Goal: Transaction & Acquisition: Purchase product/service

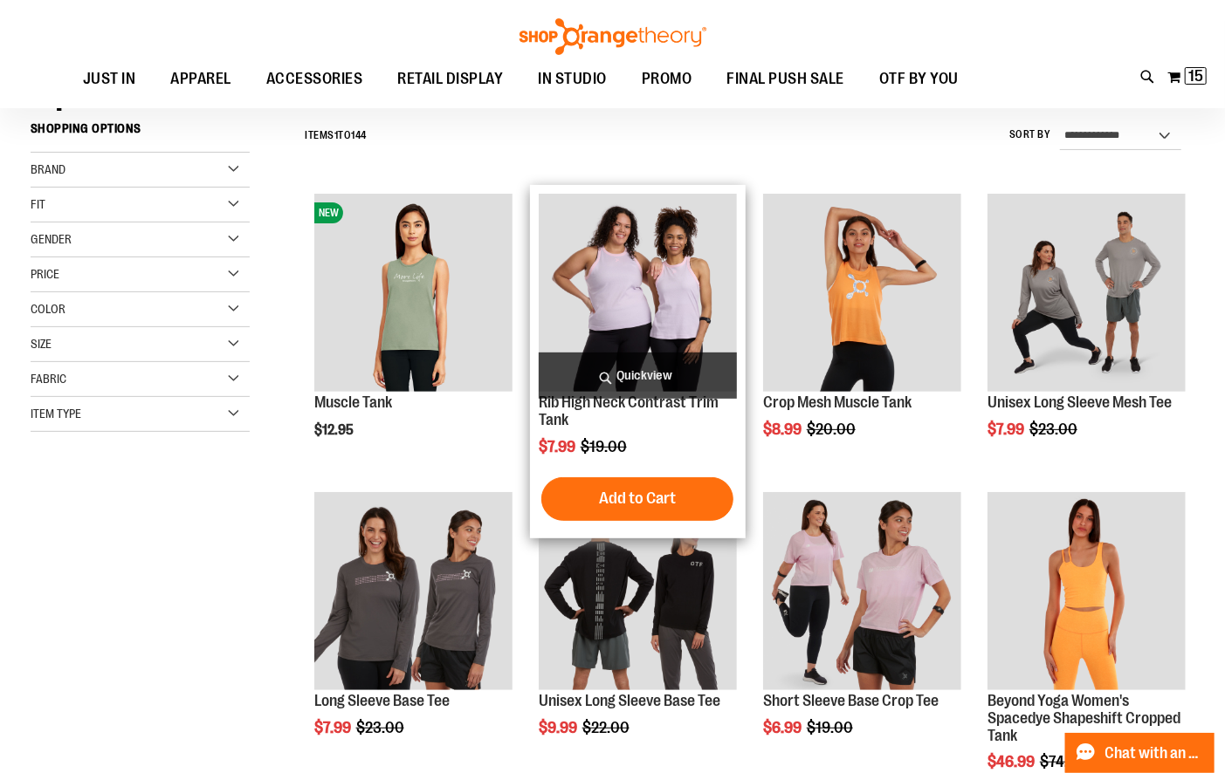
scroll to position [143, 0]
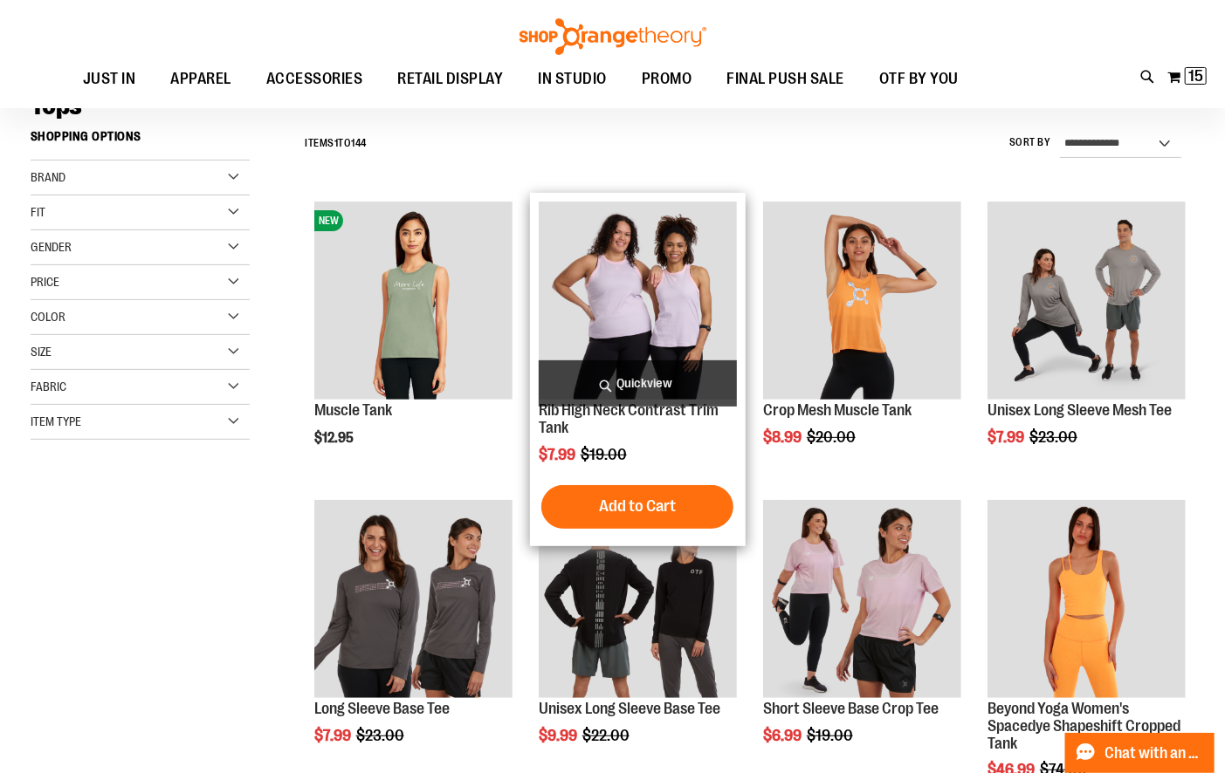
type input "**********"
click at [663, 285] on img "product" at bounding box center [638, 301] width 198 height 198
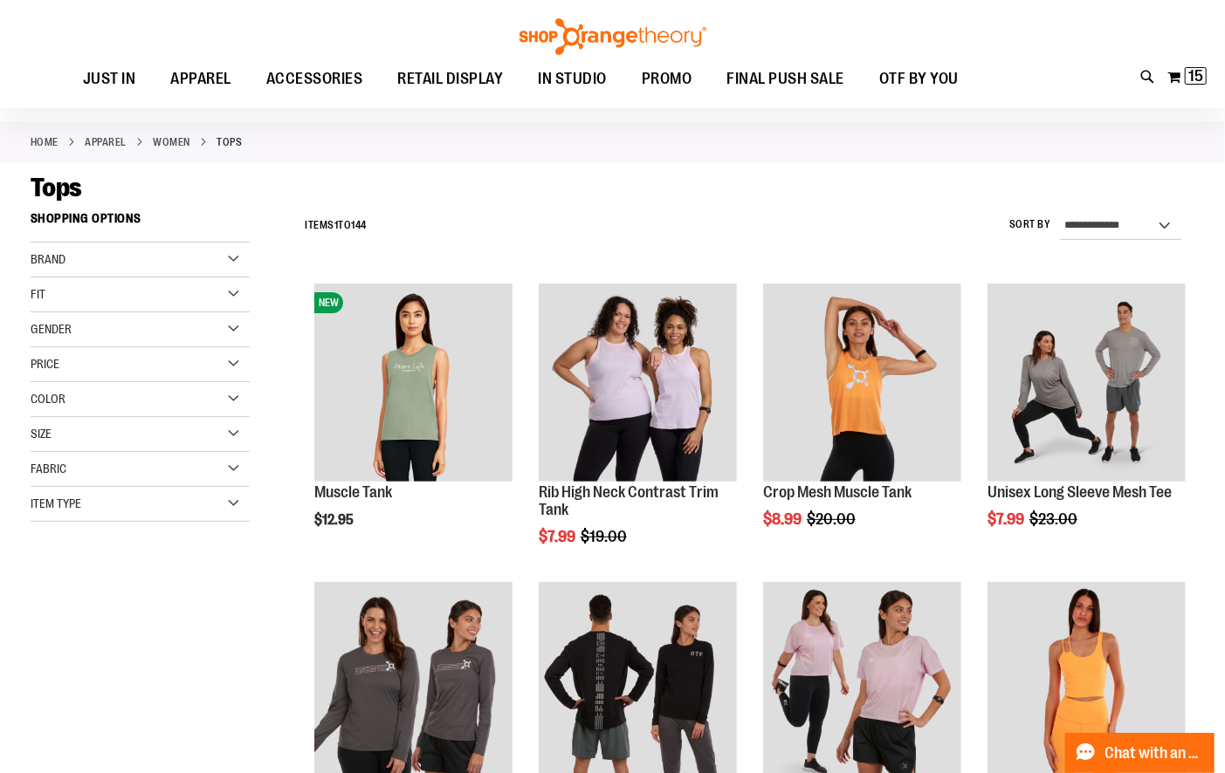
scroll to position [76, 0]
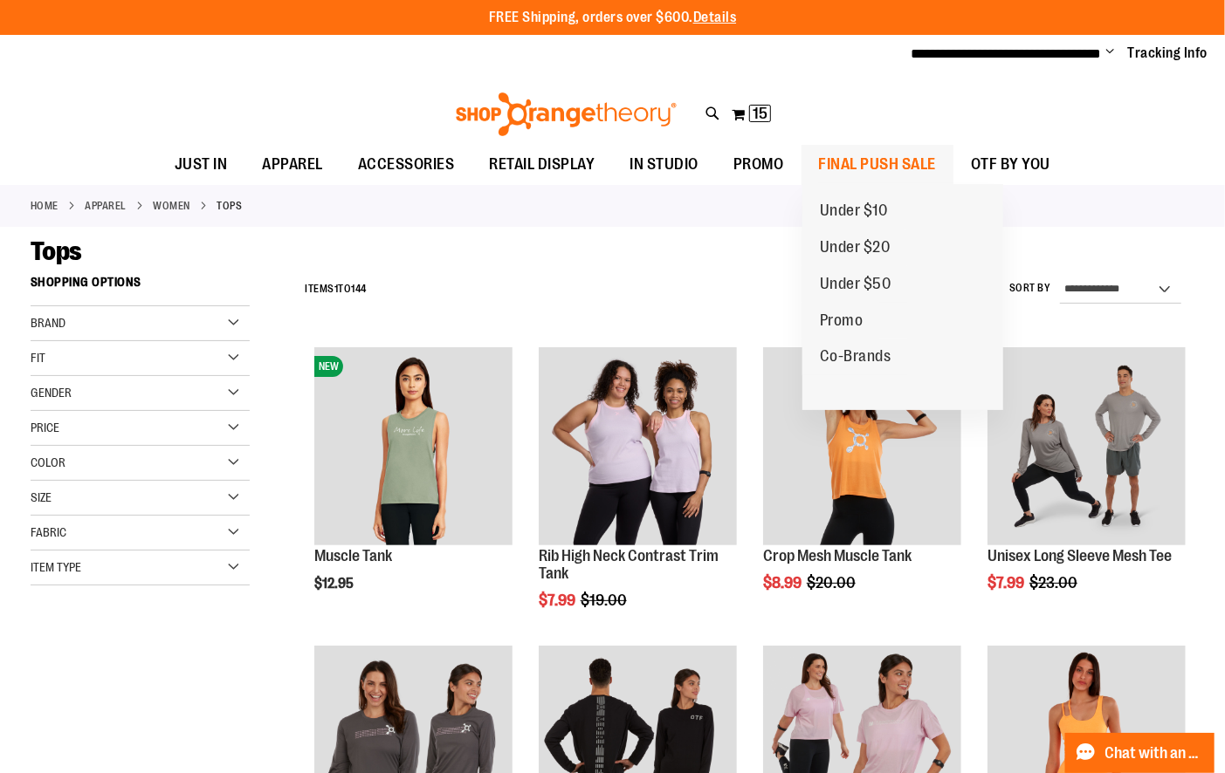
type input "**********"
click at [881, 156] on span "FINAL PUSH SALE" at bounding box center [878, 164] width 118 height 39
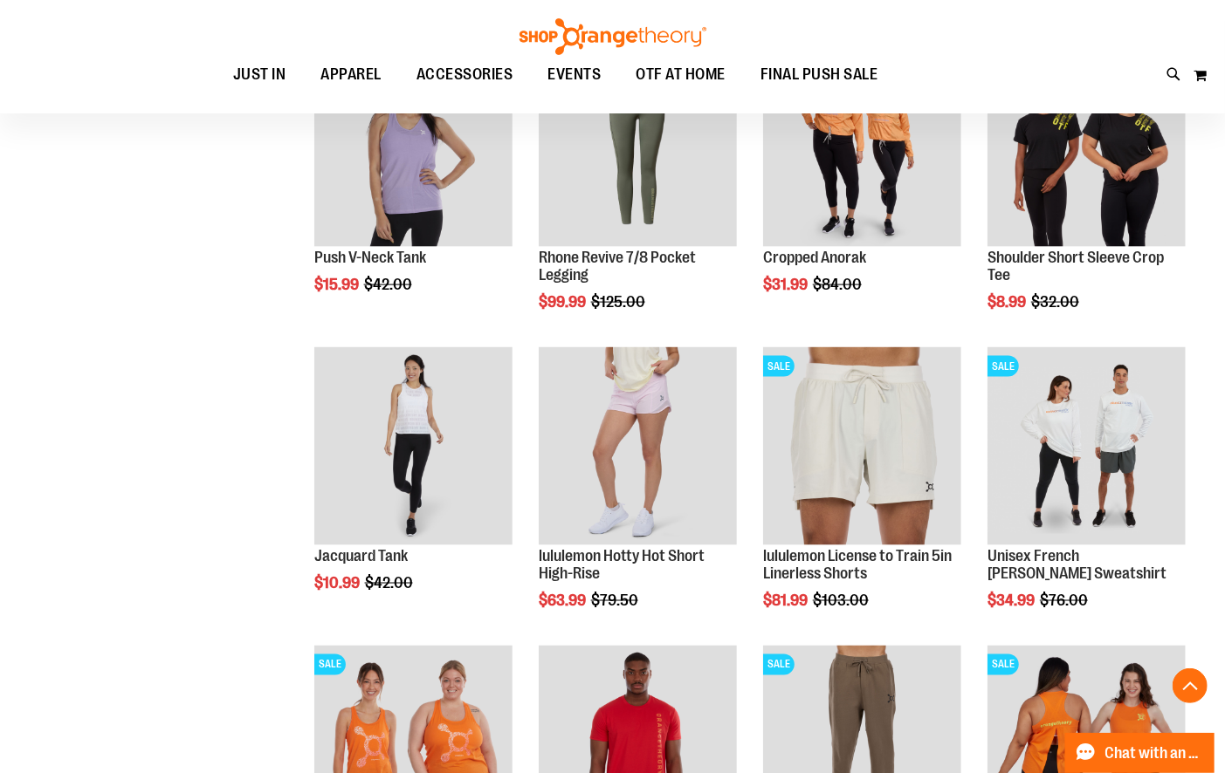
scroll to position [1209, 0]
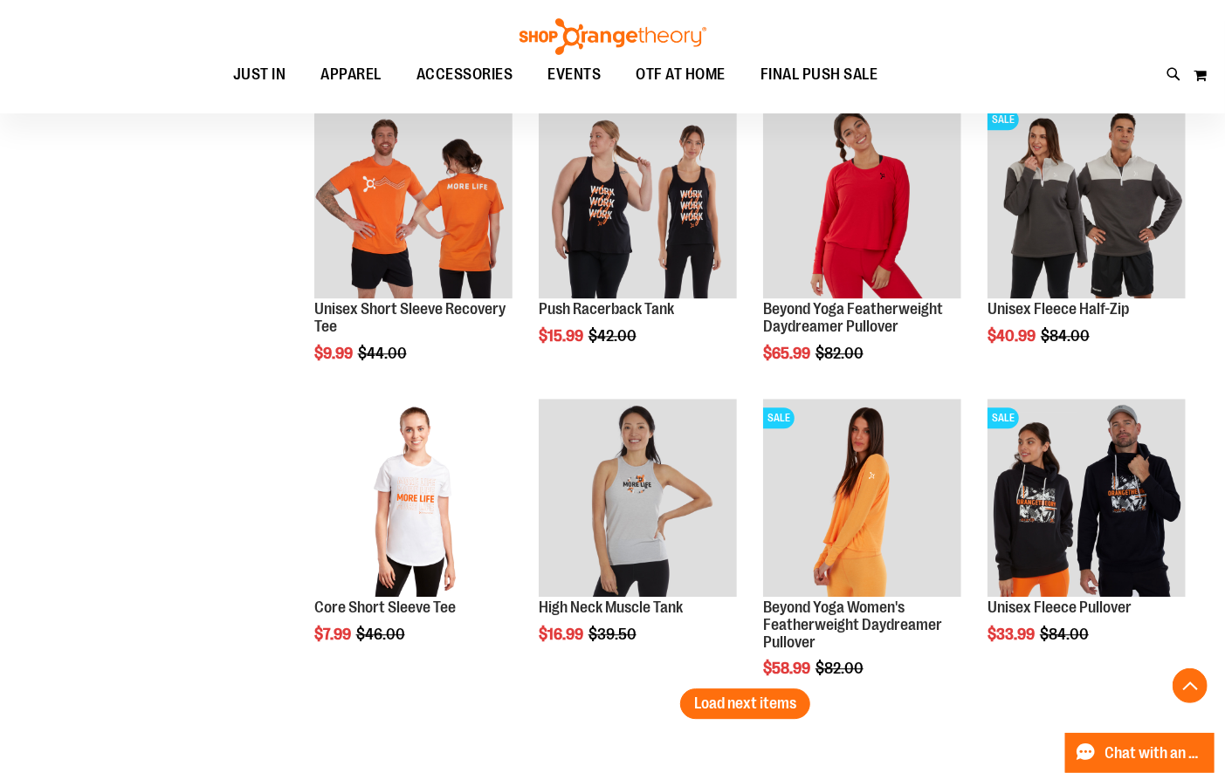
scroll to position [2357, 0]
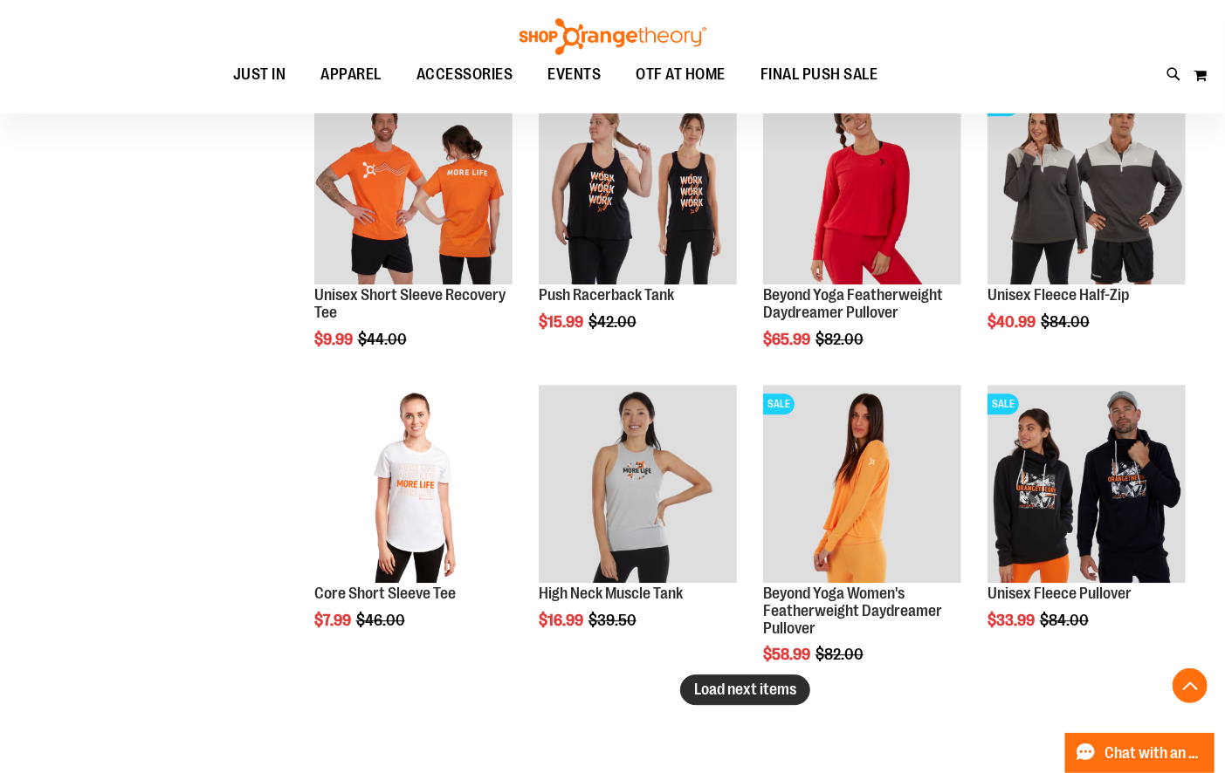
type input "**********"
click at [757, 685] on span "Load next items" at bounding box center [745, 689] width 102 height 17
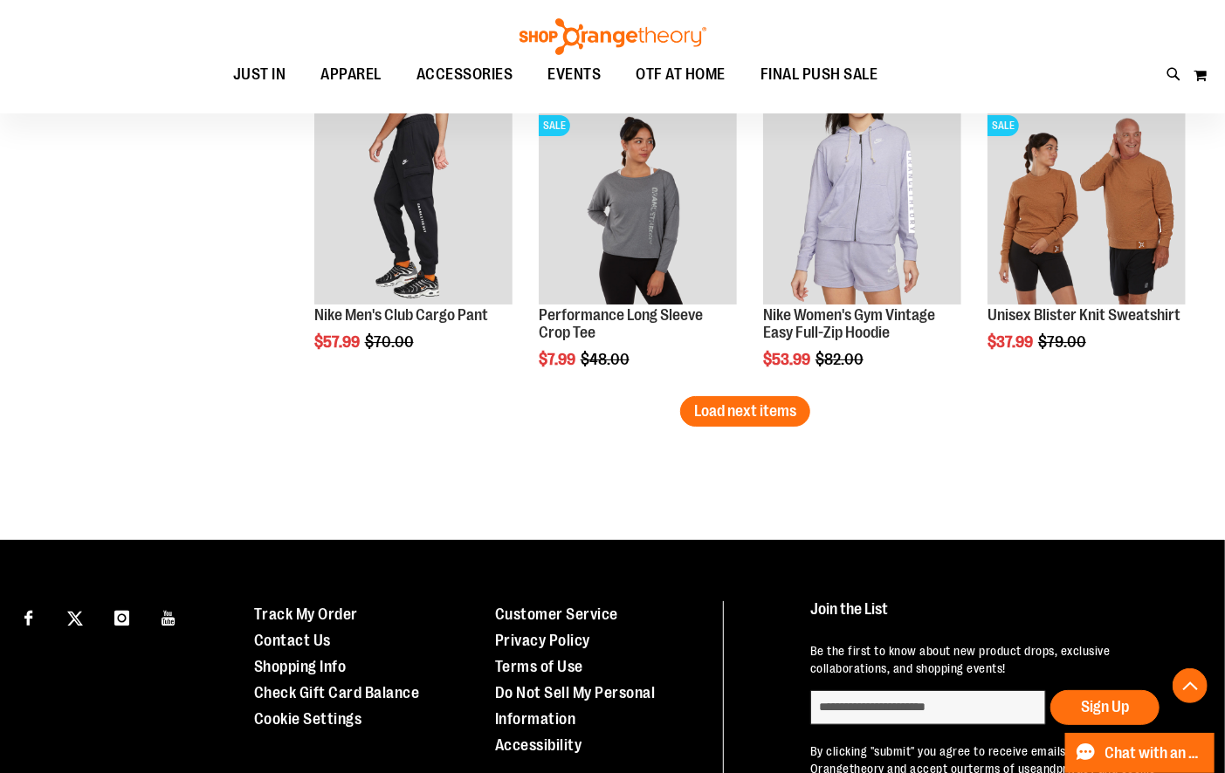
scroll to position [3533, 0]
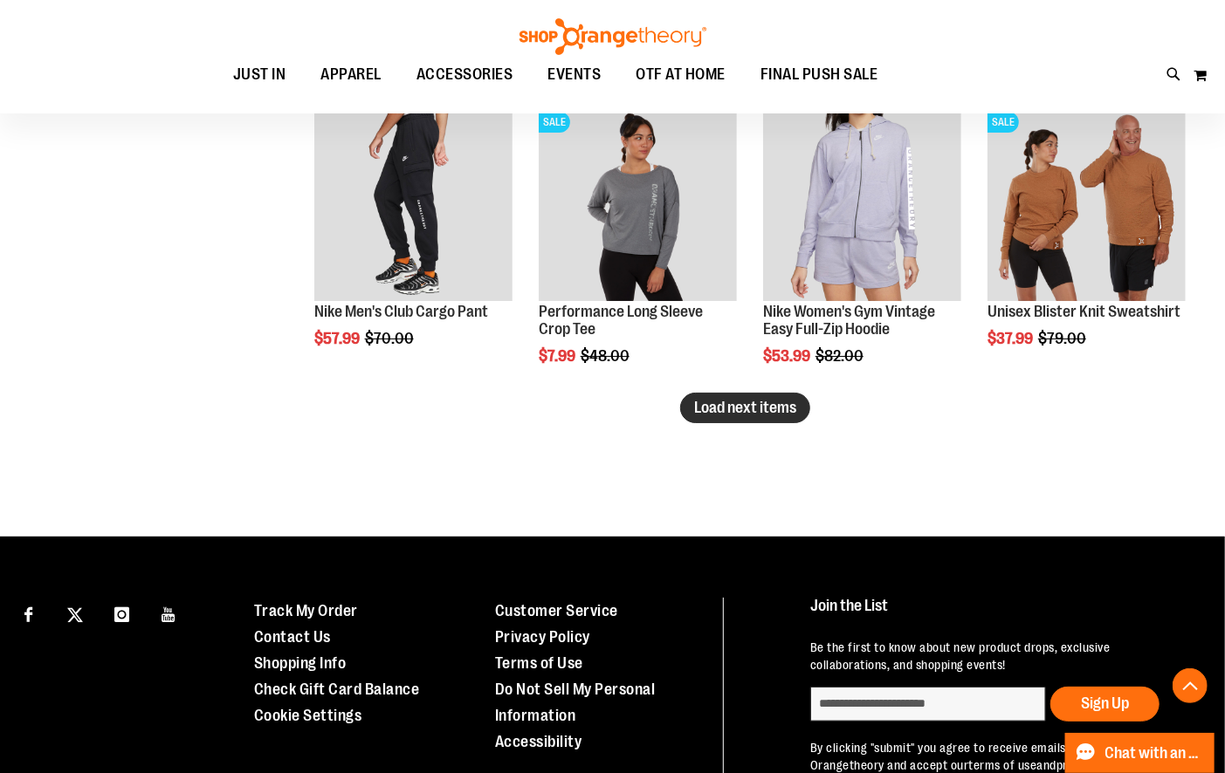
click at [723, 403] on span "Load next items" at bounding box center [745, 407] width 102 height 17
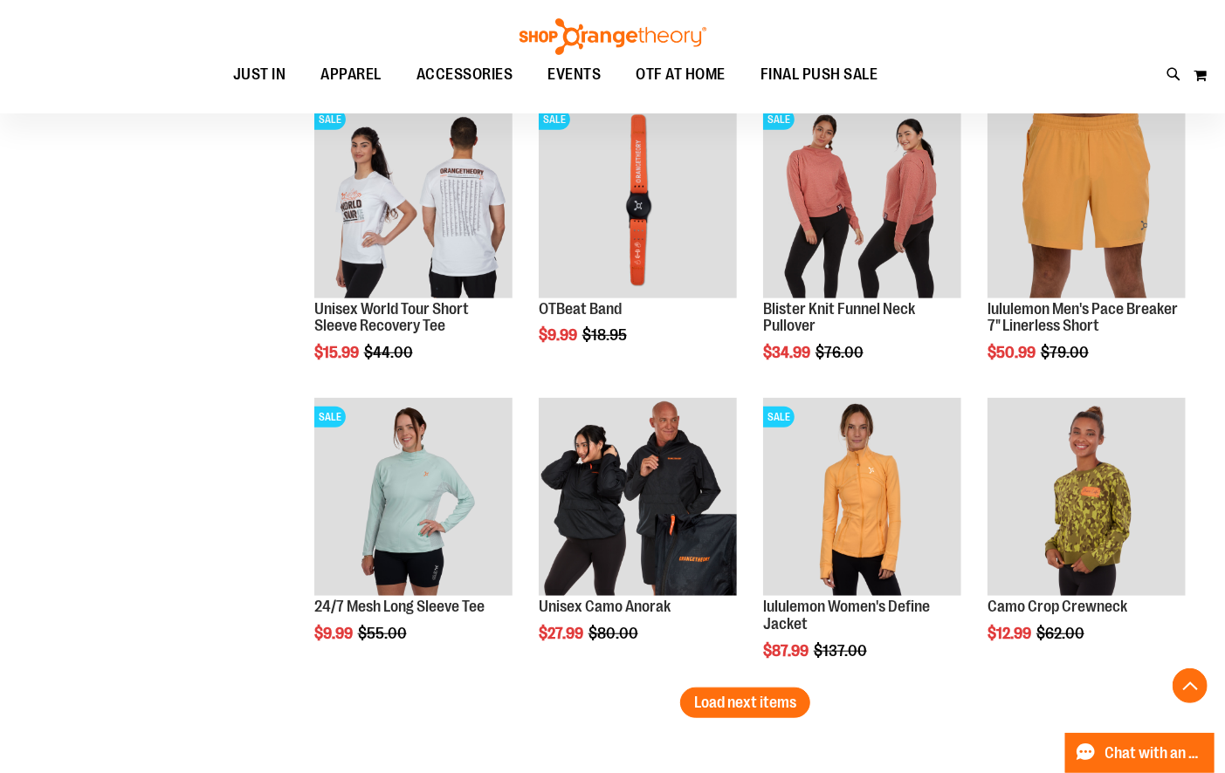
scroll to position [4144, 0]
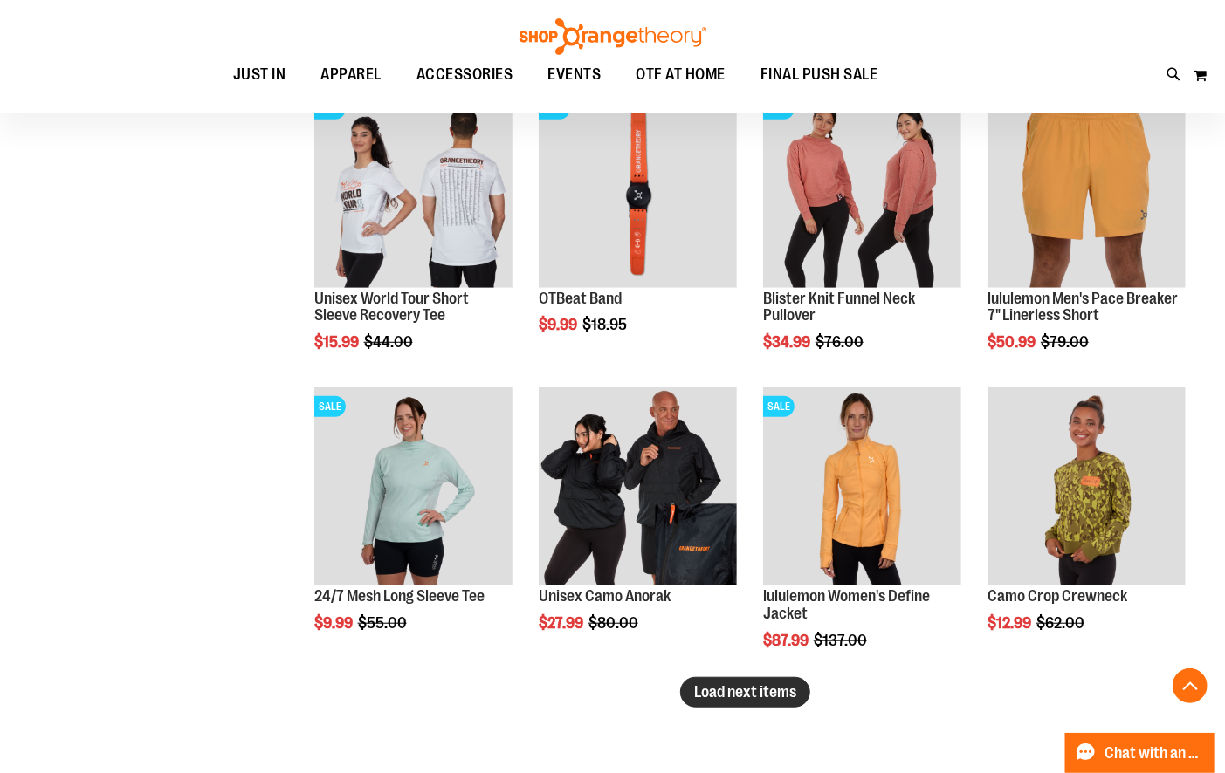
click at [763, 697] on span "Load next items" at bounding box center [745, 691] width 102 height 17
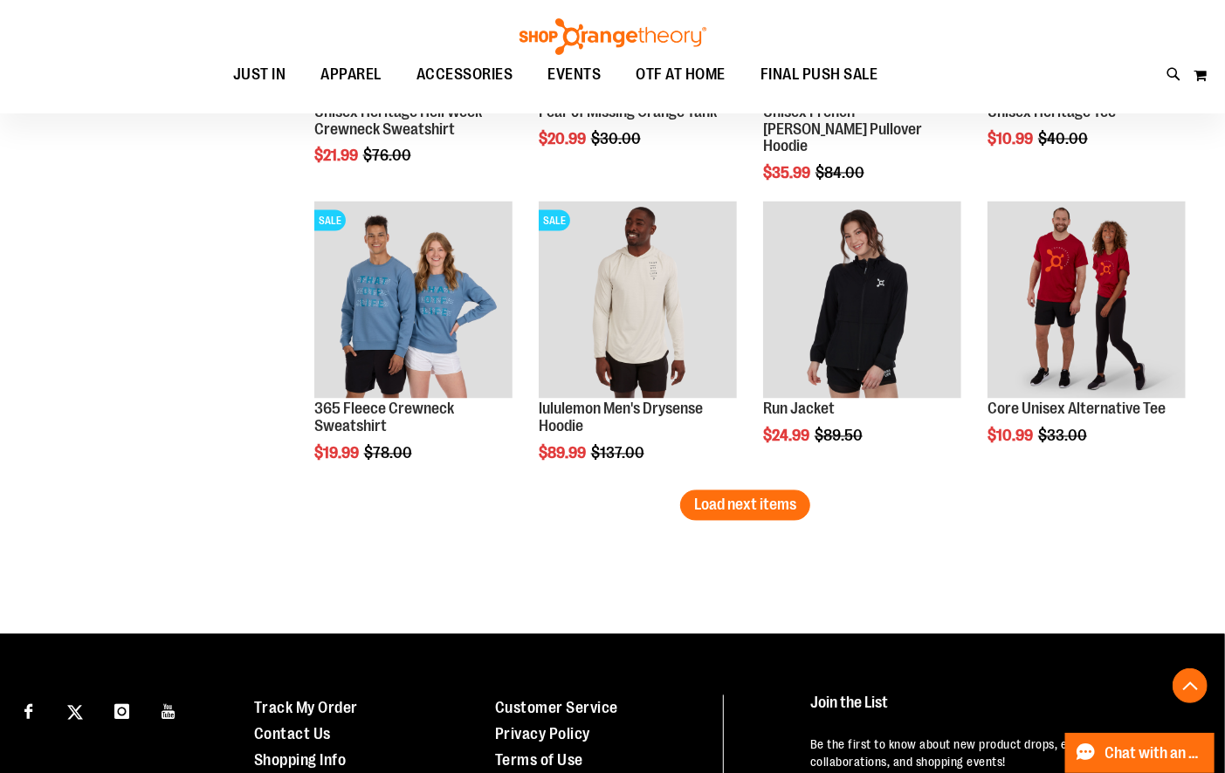
scroll to position [5280, 0]
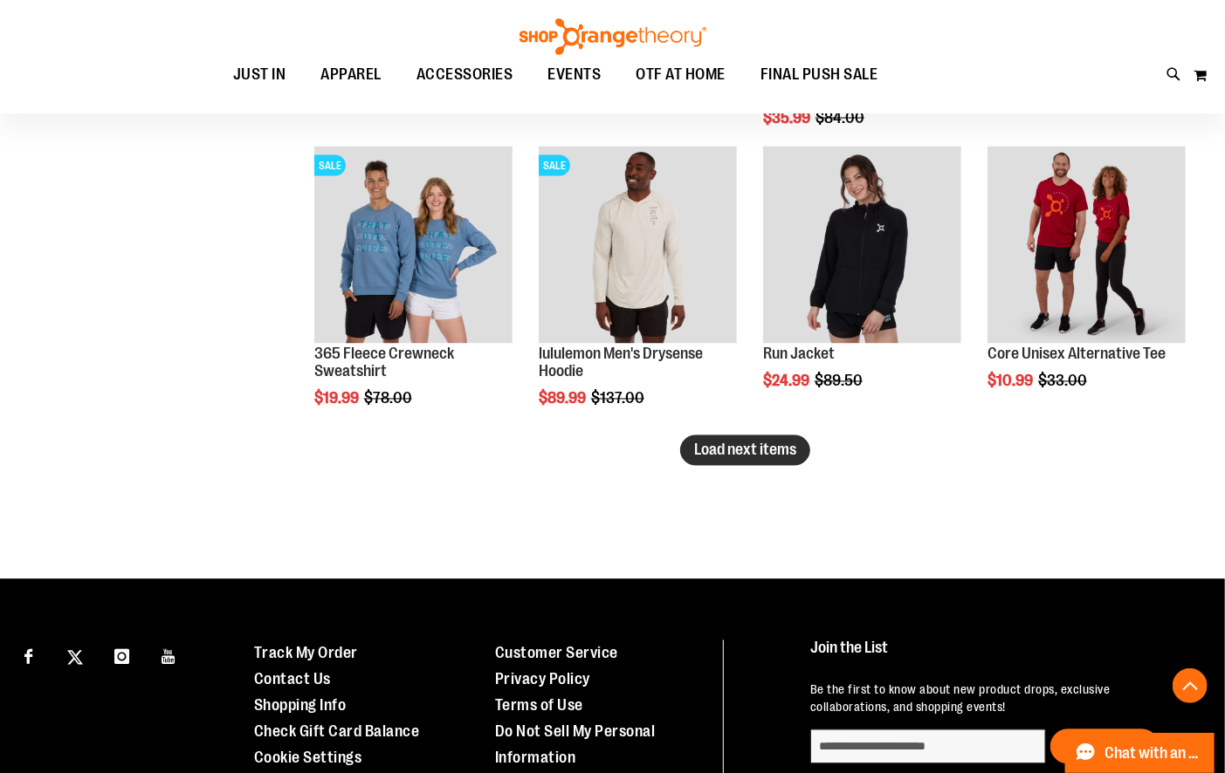
click at [766, 454] on span "Load next items" at bounding box center [745, 450] width 102 height 17
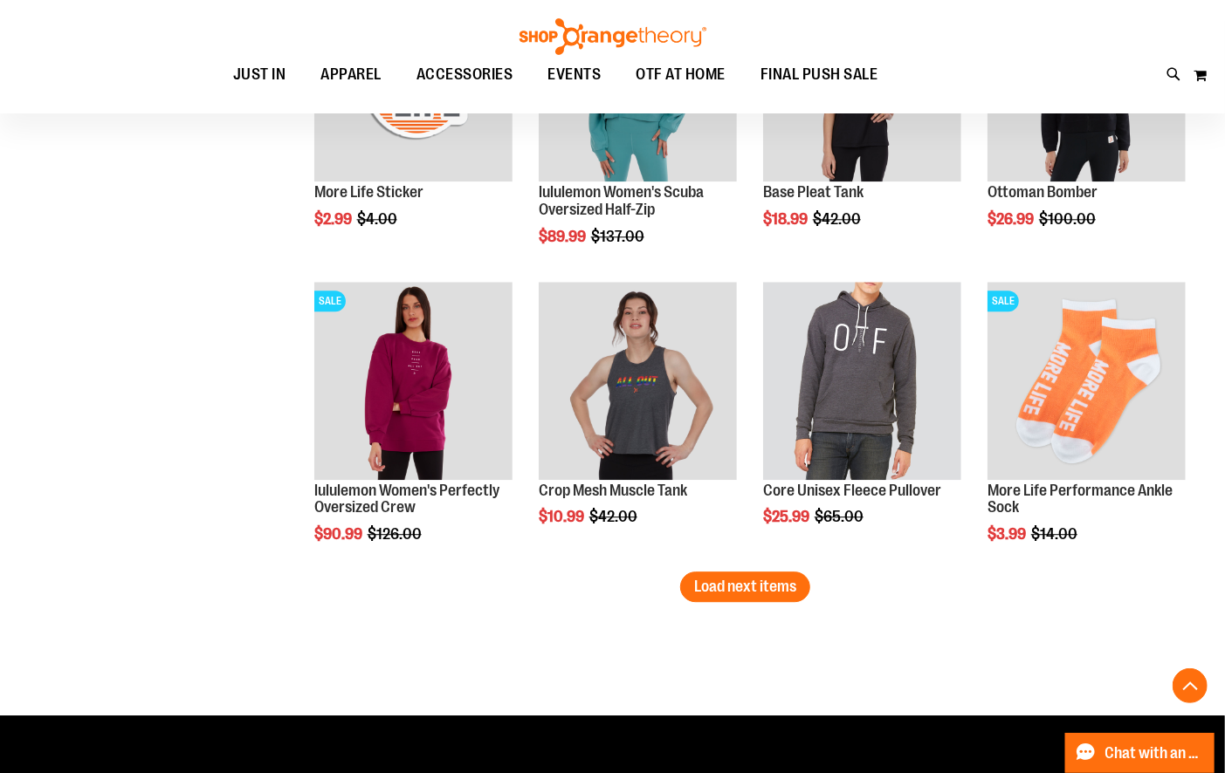
scroll to position [6075, 0]
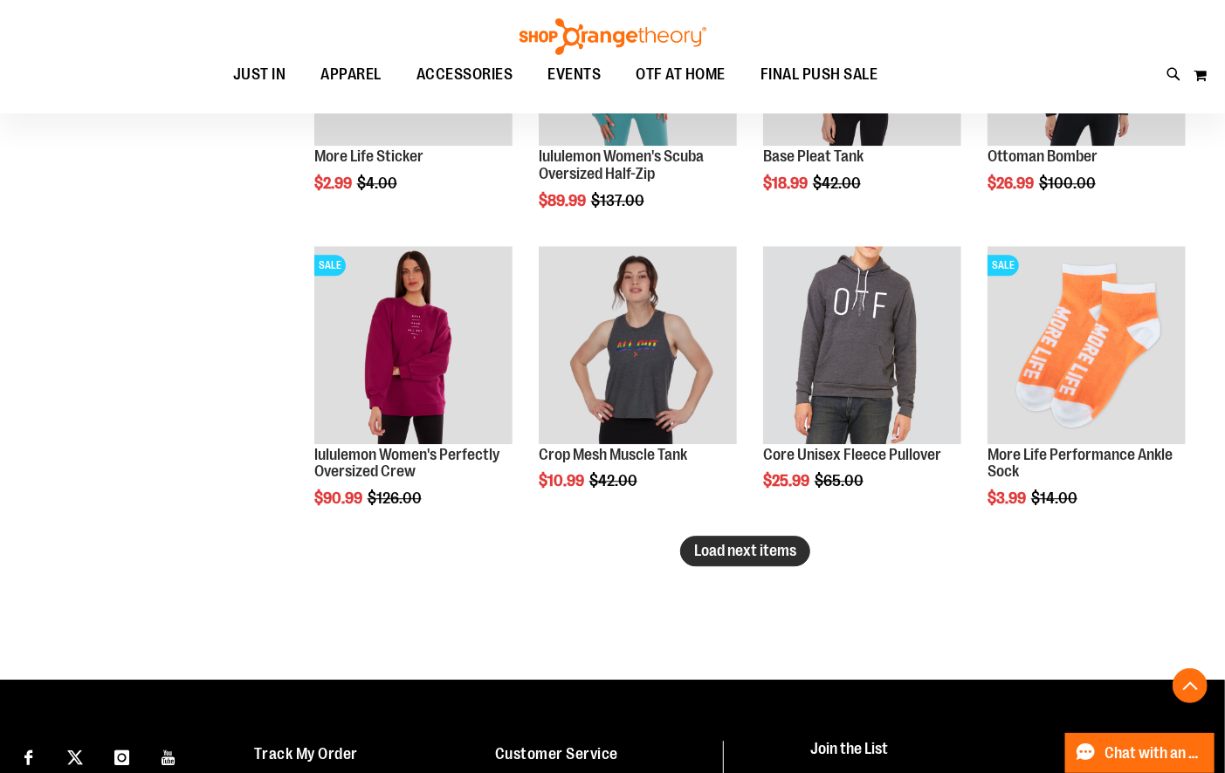
click at [744, 553] on span "Load next items" at bounding box center [745, 550] width 102 height 17
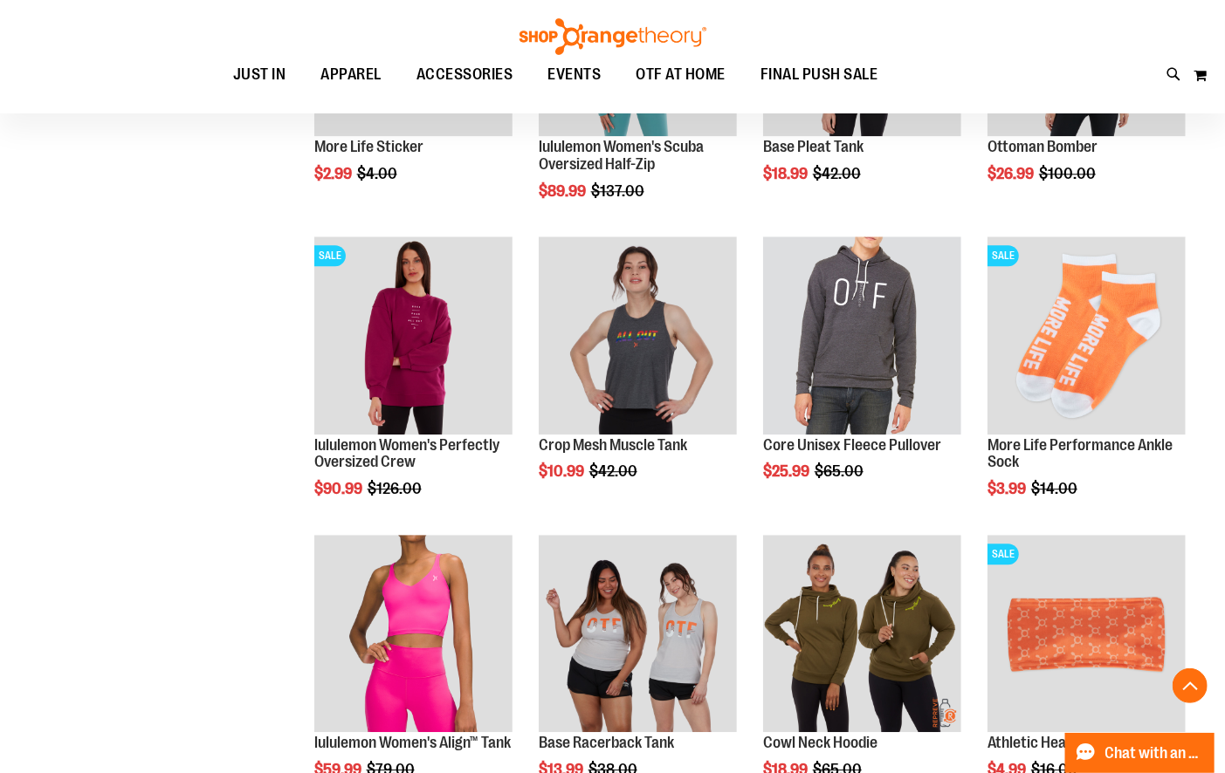
scroll to position [6094, 0]
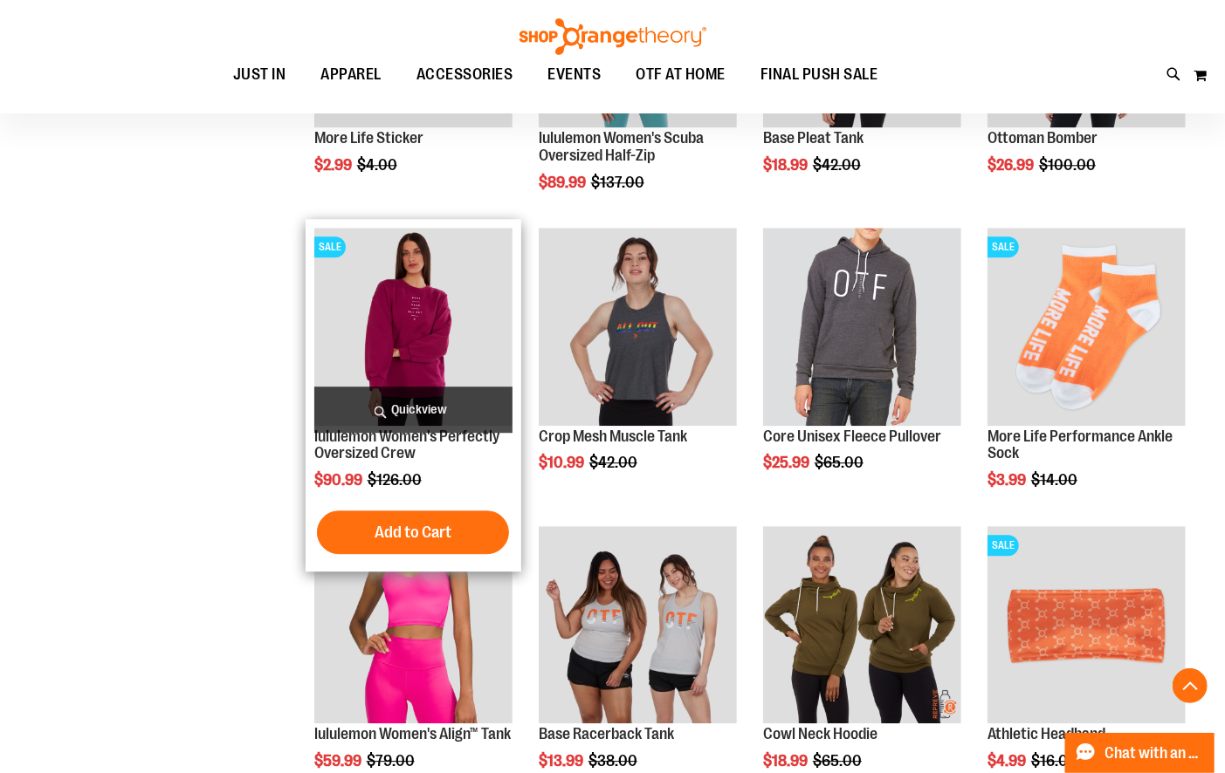
click at [442, 296] on img "product" at bounding box center [413, 327] width 198 height 198
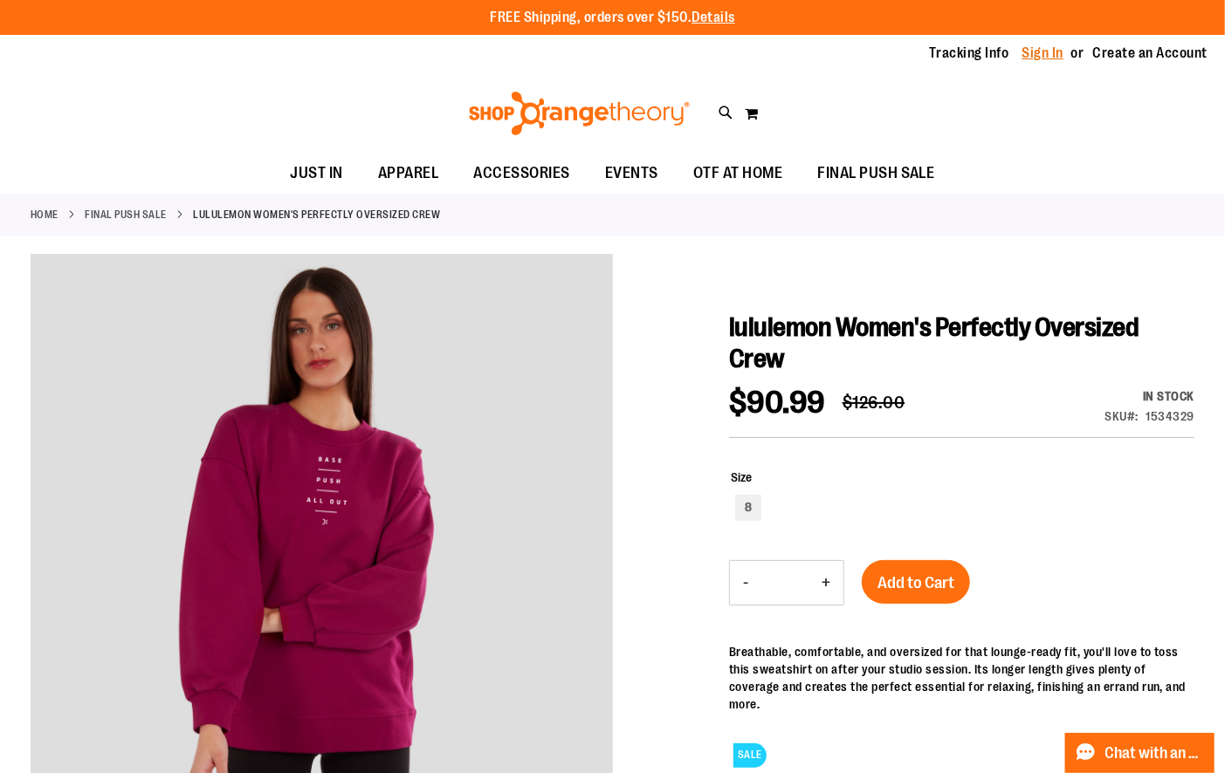
type input "**********"
click at [1048, 56] on link "Sign In" at bounding box center [1043, 53] width 42 height 19
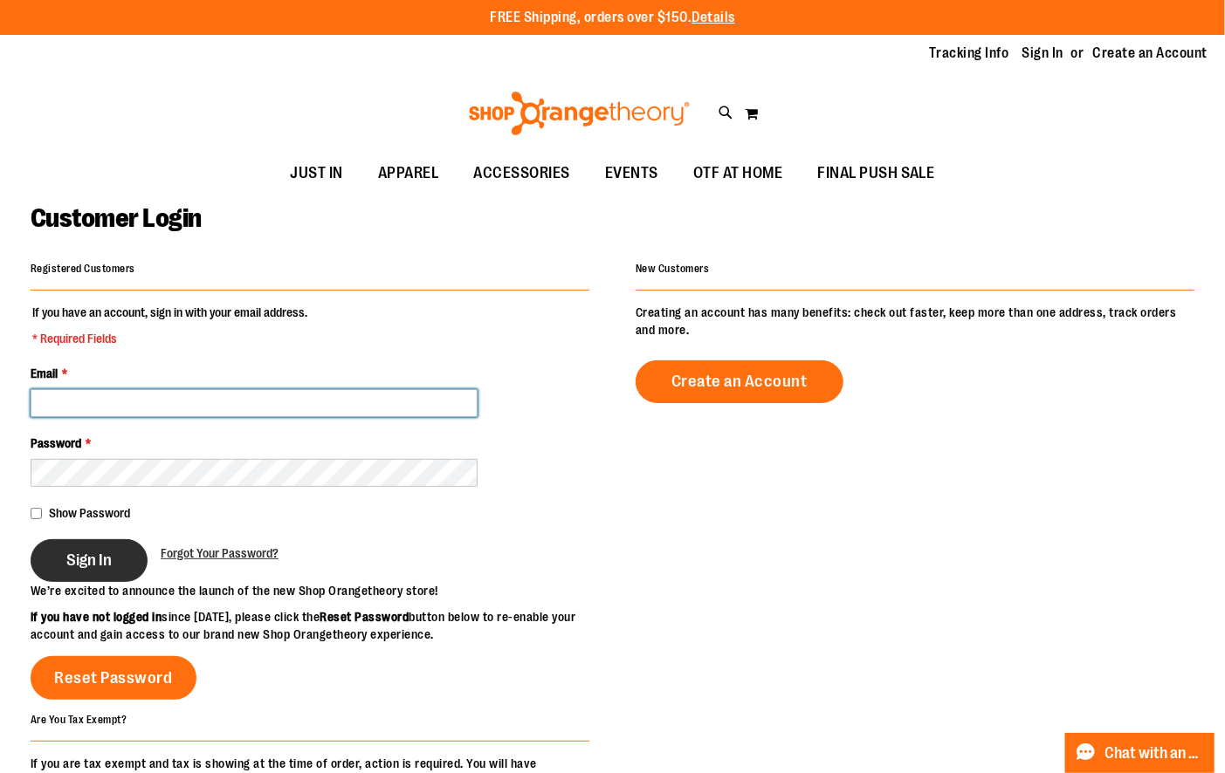
type input "**********"
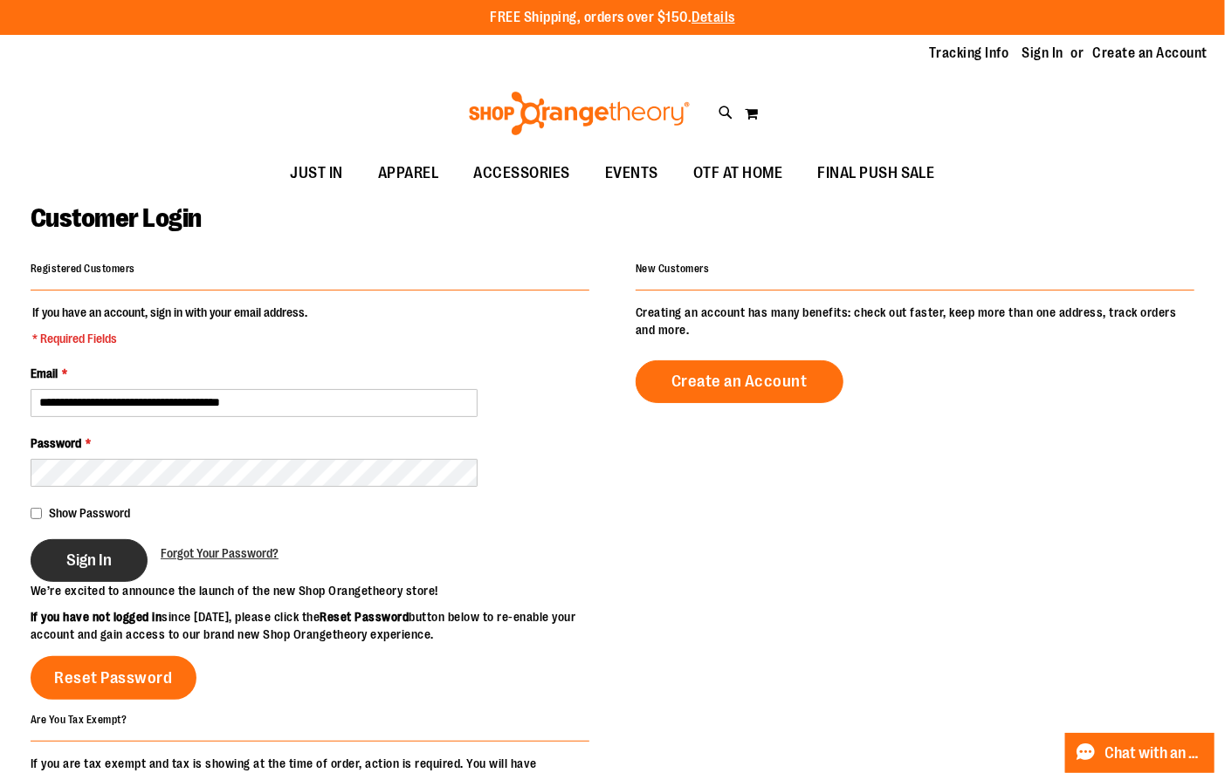
type input "**********"
click at [98, 555] on span "Sign In" at bounding box center [88, 560] width 45 height 19
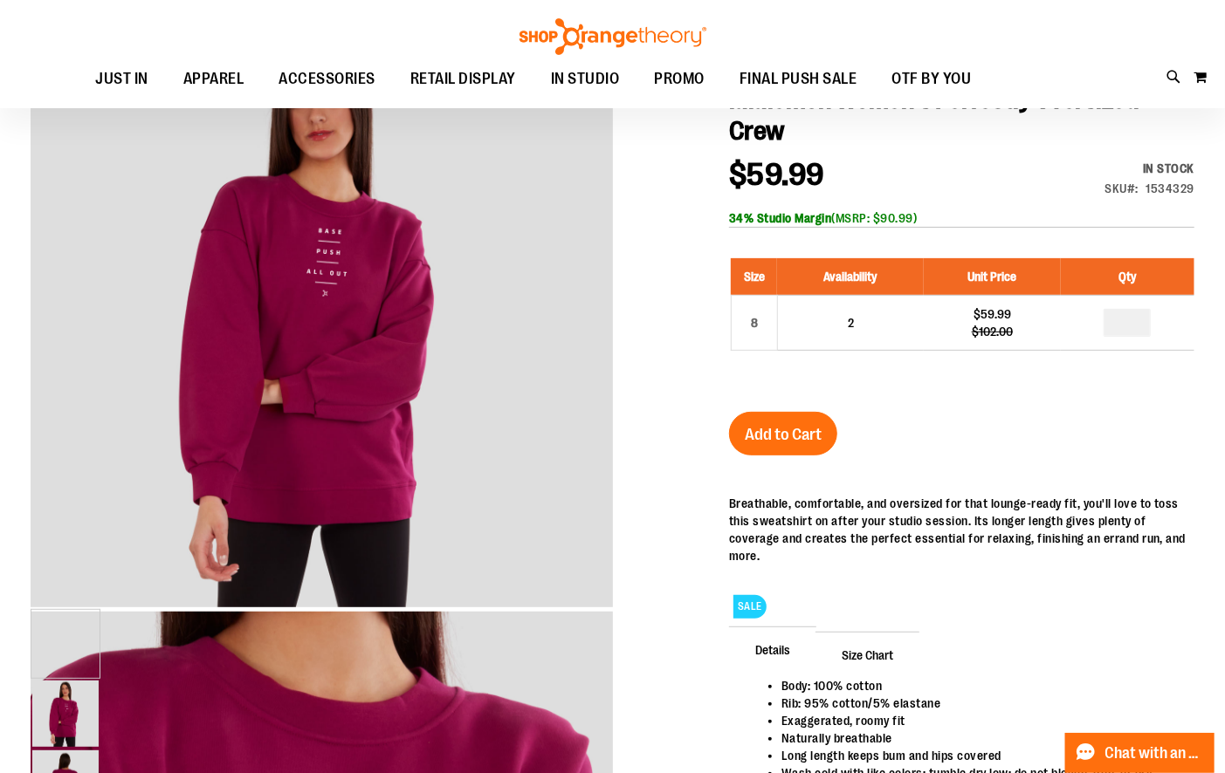
scroll to position [328, 0]
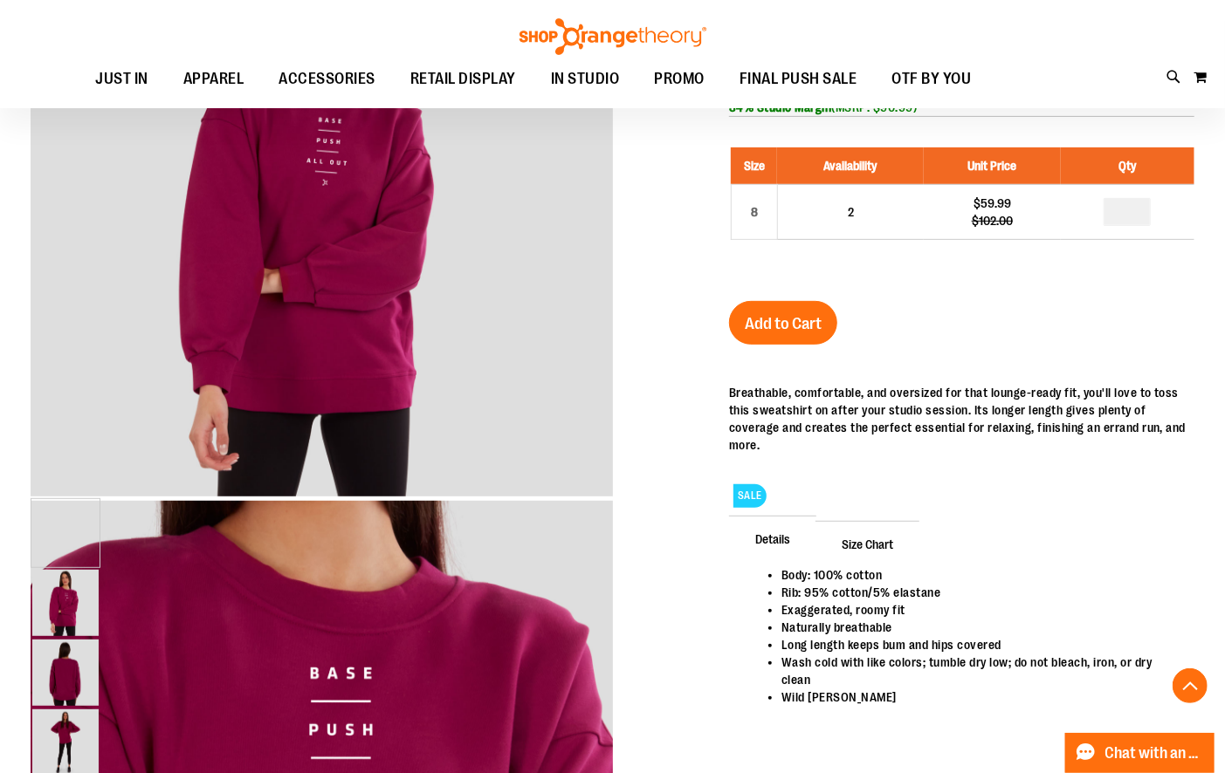
type input "**********"
click at [99, 710] on img "image 3 of 4" at bounding box center [65, 743] width 66 height 66
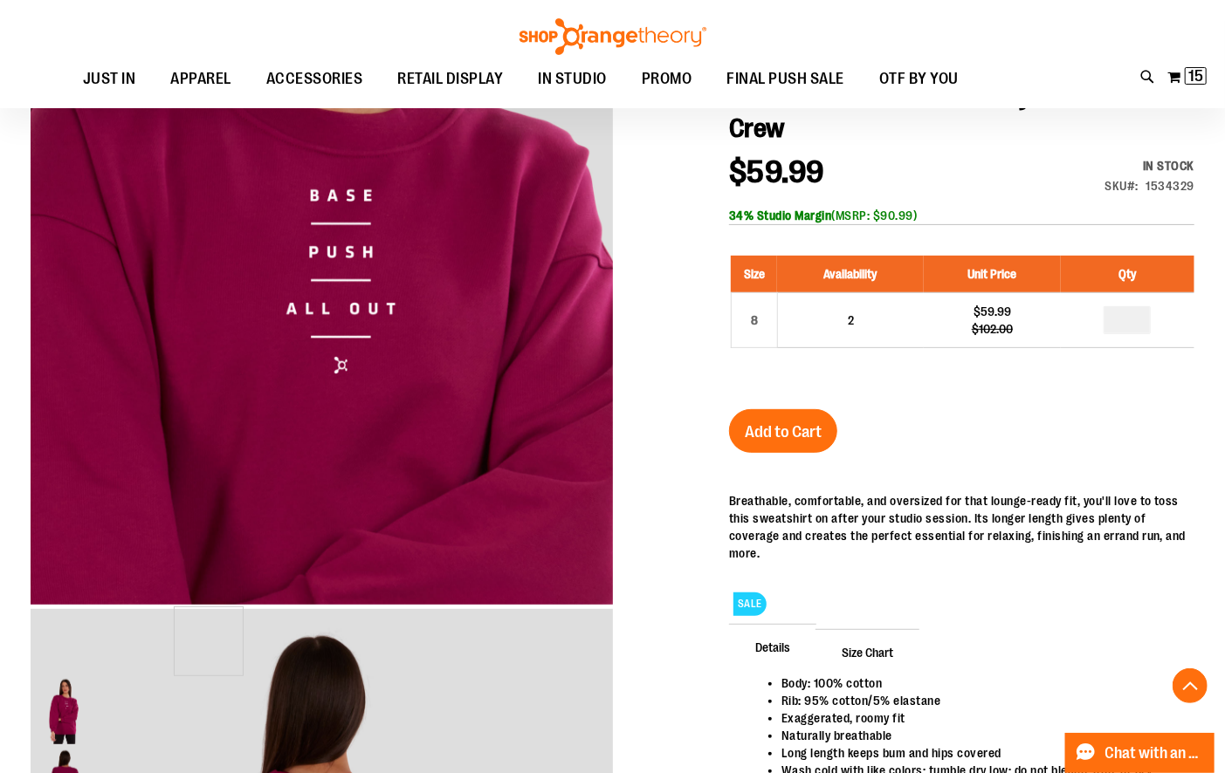
scroll to position [102, 0]
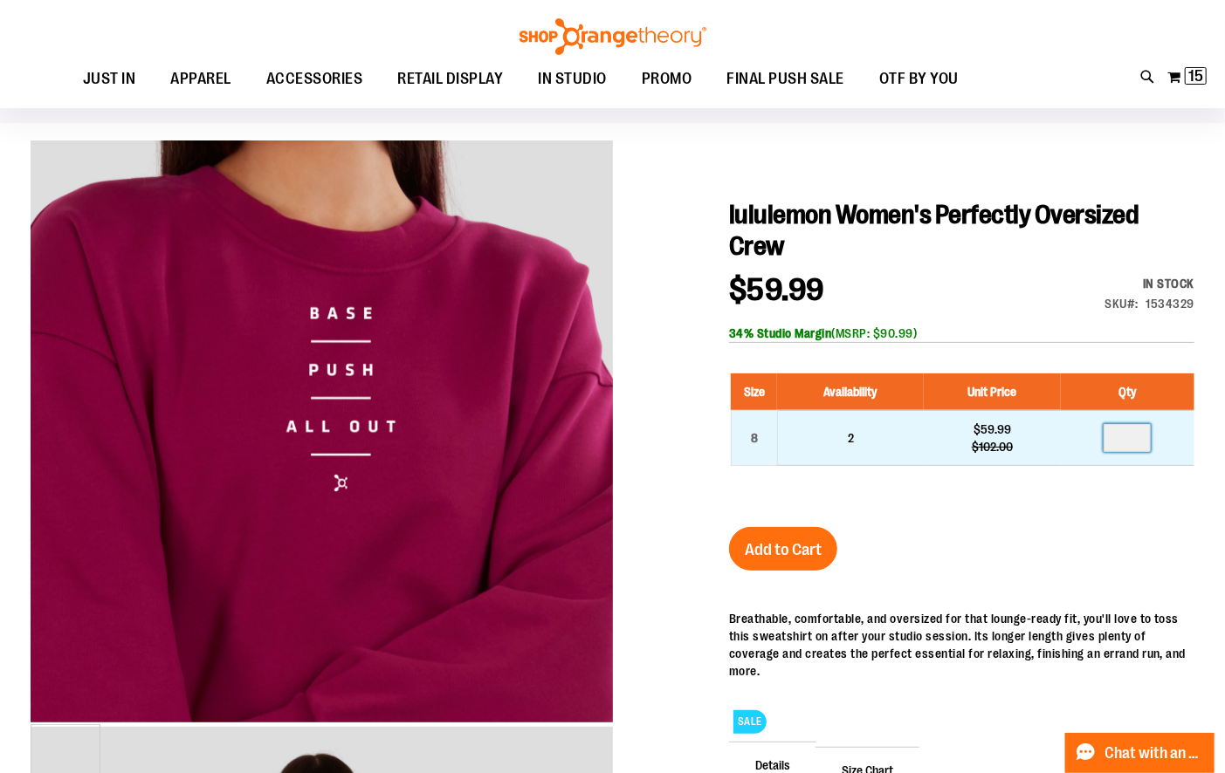
click at [1128, 424] on input "number" at bounding box center [1126, 438] width 47 height 28
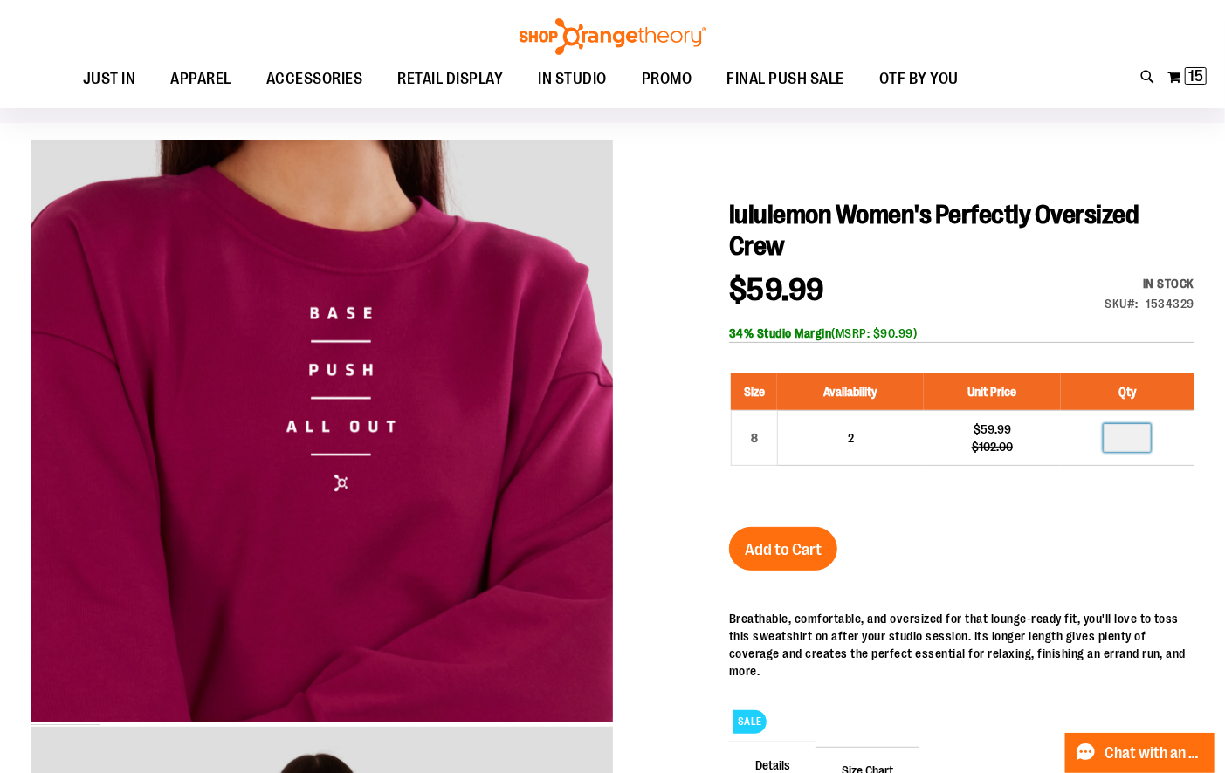
type input "*"
click at [788, 540] on span "Add to Cart" at bounding box center [783, 549] width 77 height 19
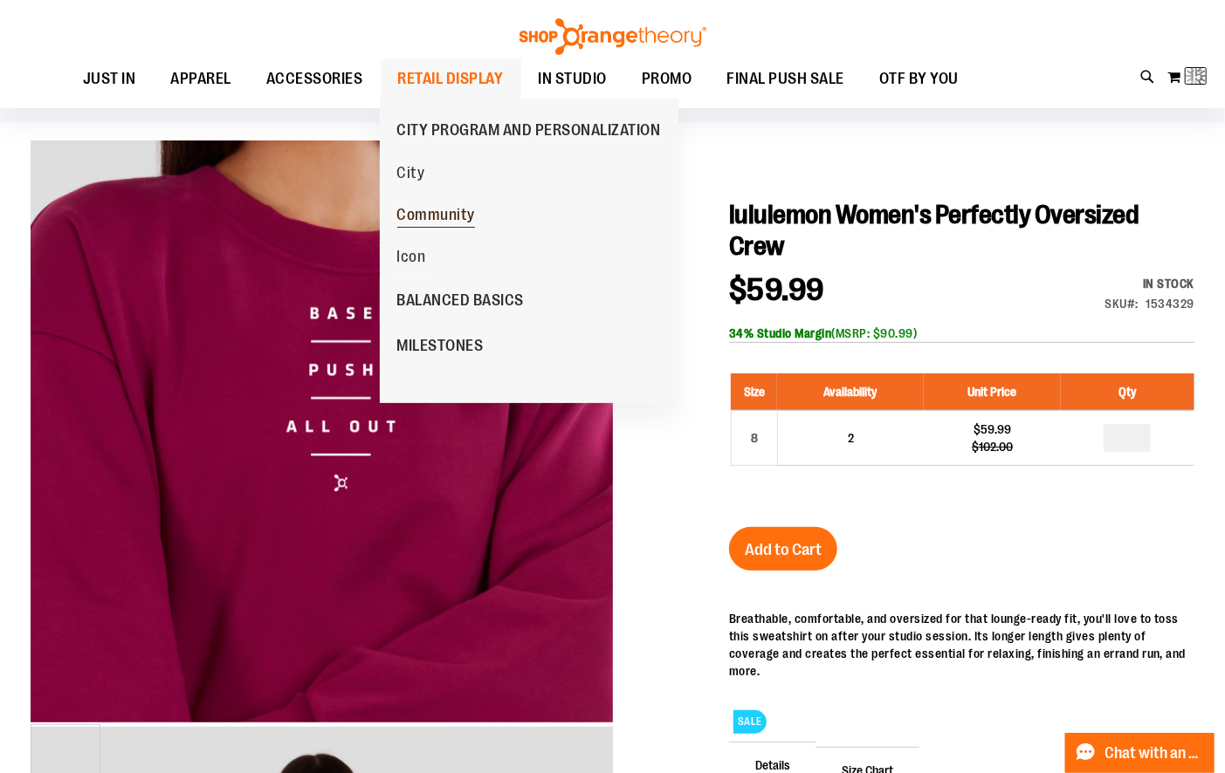
click at [428, 218] on span "Community" at bounding box center [436, 217] width 79 height 22
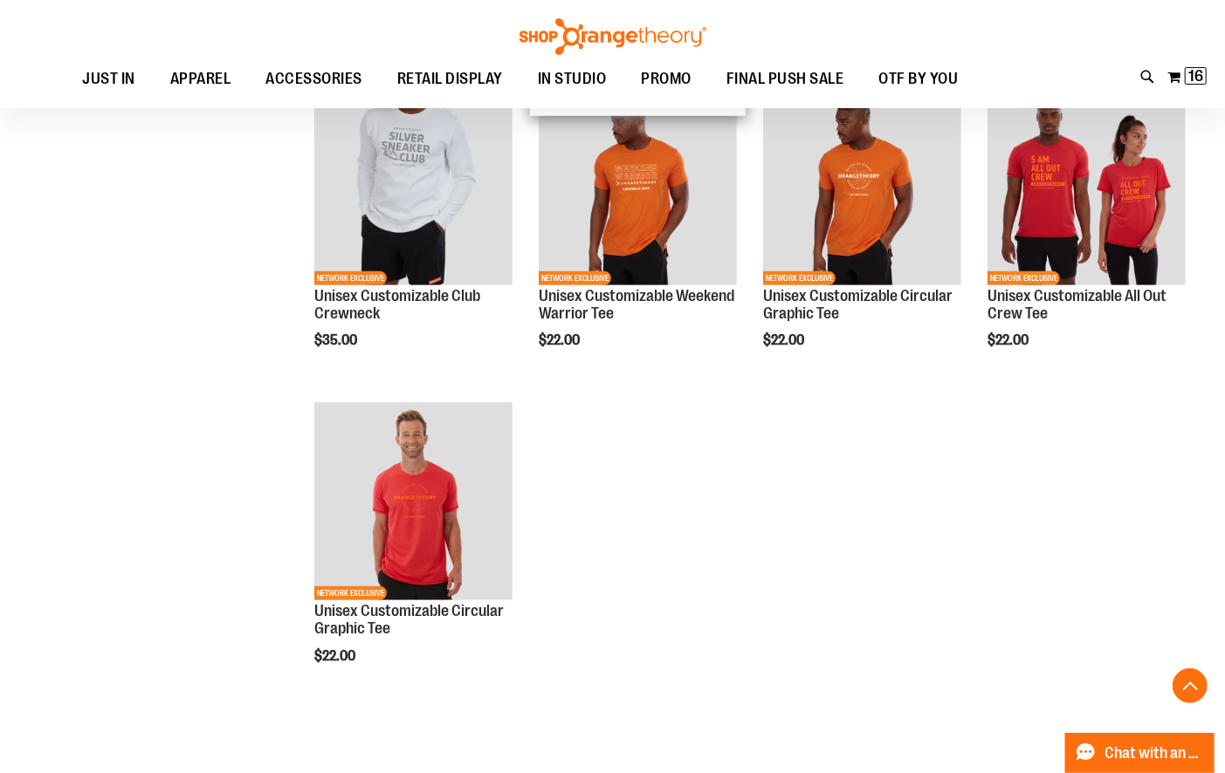
scroll to position [580, 0]
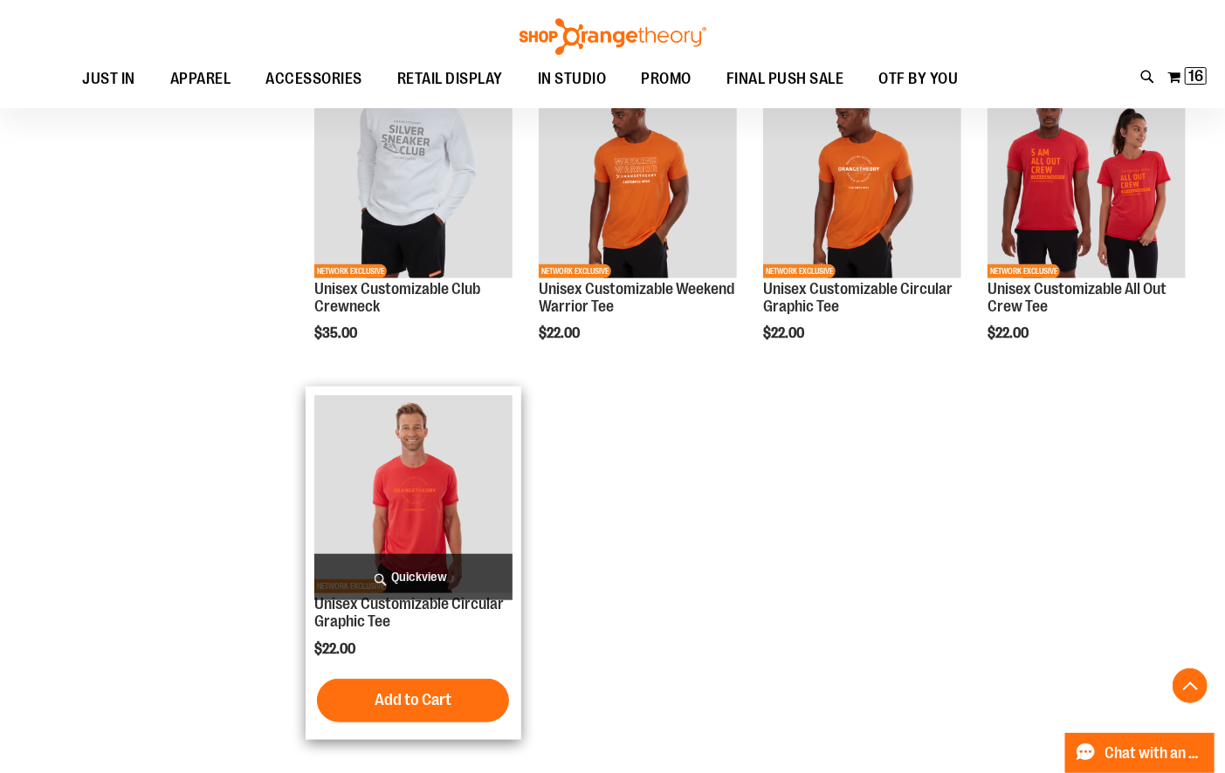
type input "**********"
click at [420, 477] on img "product" at bounding box center [413, 494] width 198 height 198
click at [409, 574] on span "Quickview" at bounding box center [413, 577] width 198 height 46
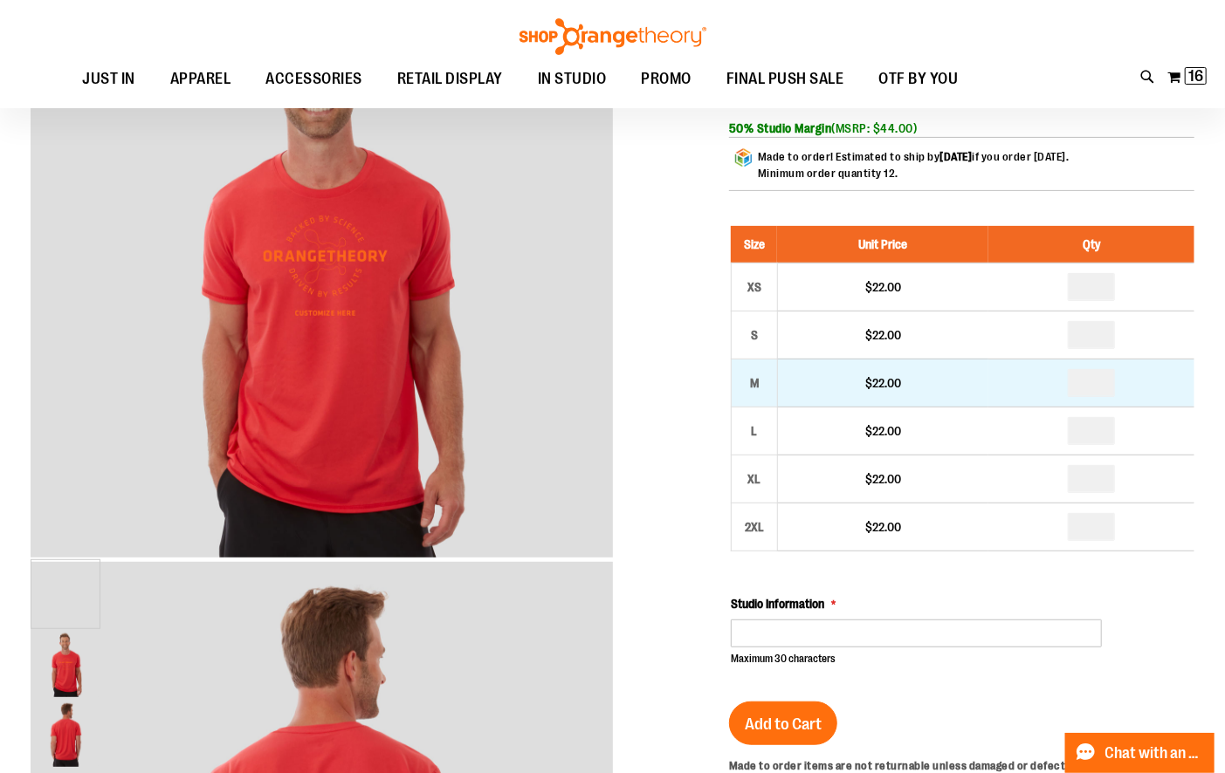
scroll to position [285, 0]
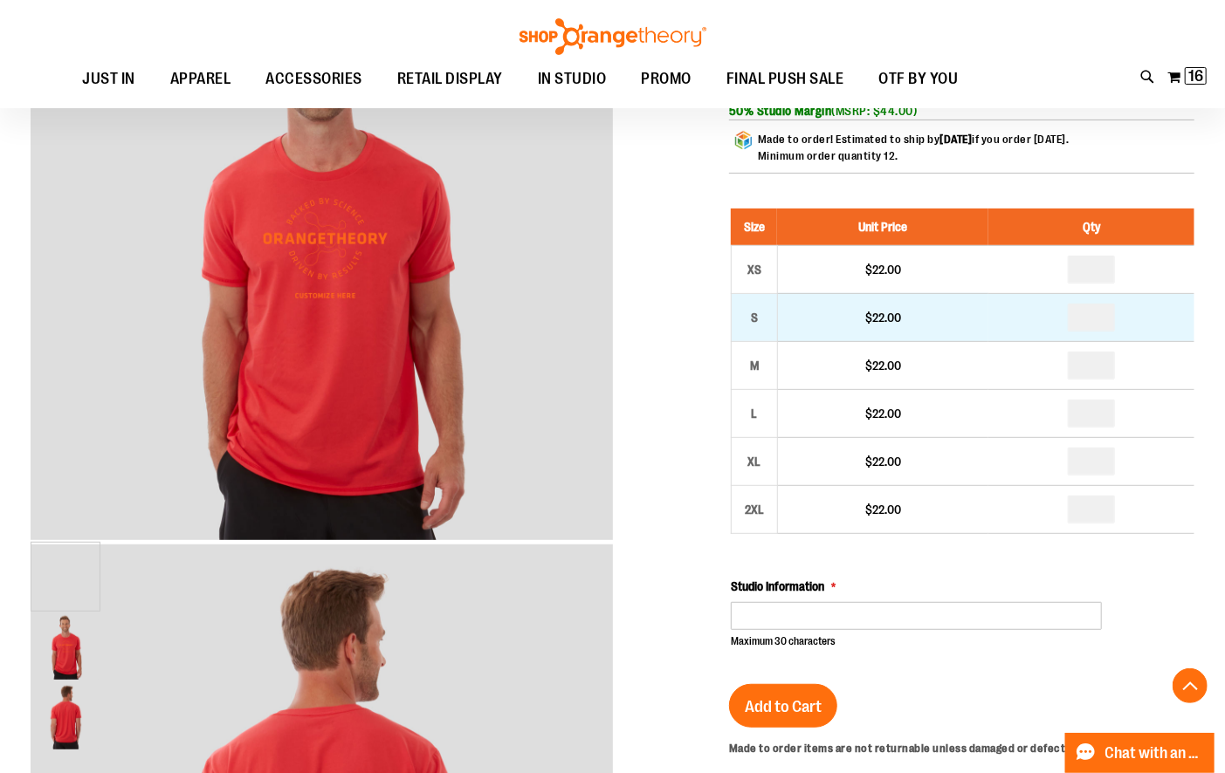
type input "**********"
drag, startPoint x: 1096, startPoint y: 319, endPoint x: 1082, endPoint y: 317, distance: 14.9
click at [1083, 317] on input "number" at bounding box center [1091, 318] width 47 height 28
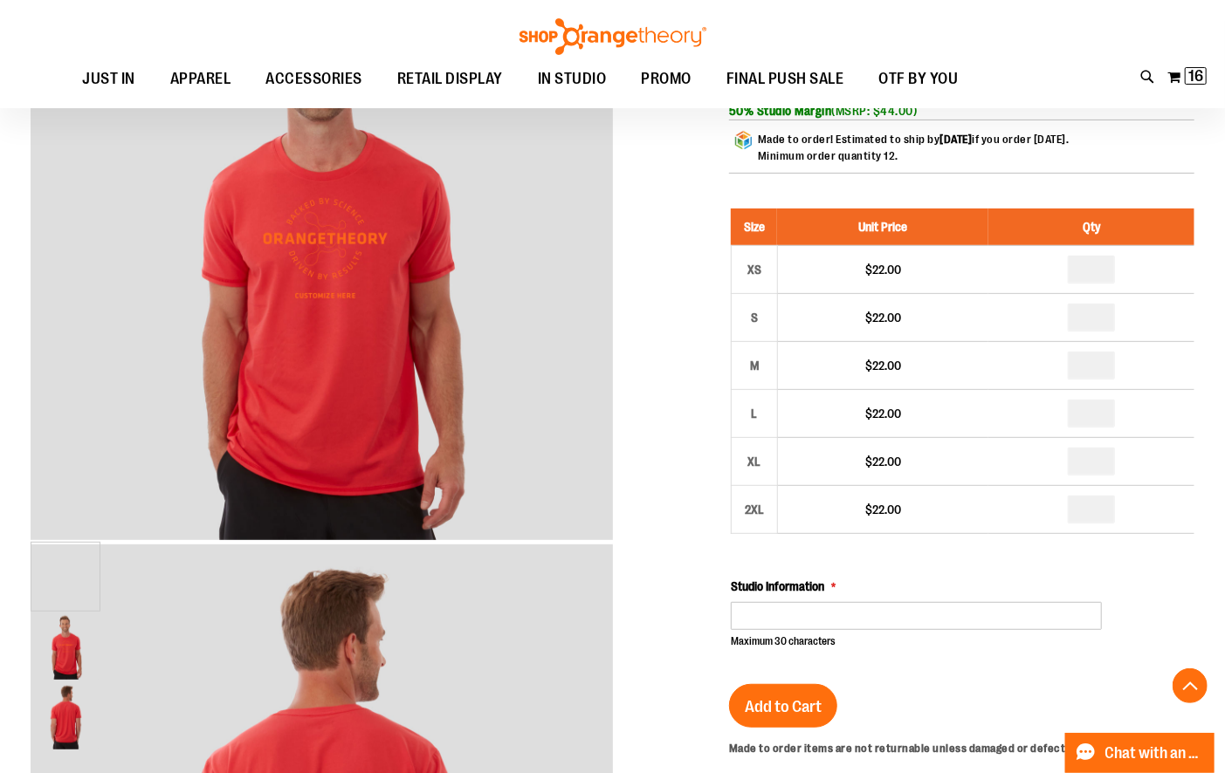
type input "*"
click at [687, 334] on div at bounding box center [613, 637] width 1164 height 1358
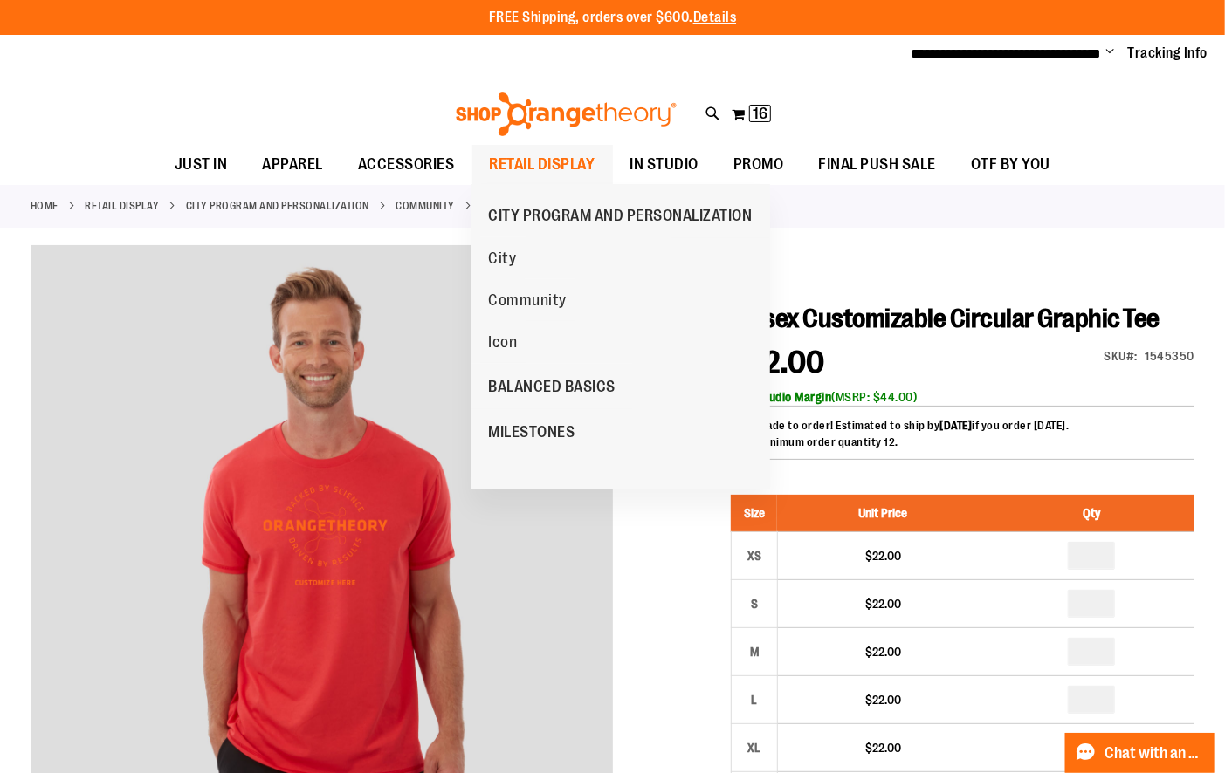
click at [514, 190] on ul "CITY PROGRAM AND PERSONALIZATION City Community Icon BALANCED BASICS MILESTONES" at bounding box center [620, 336] width 299 height 305
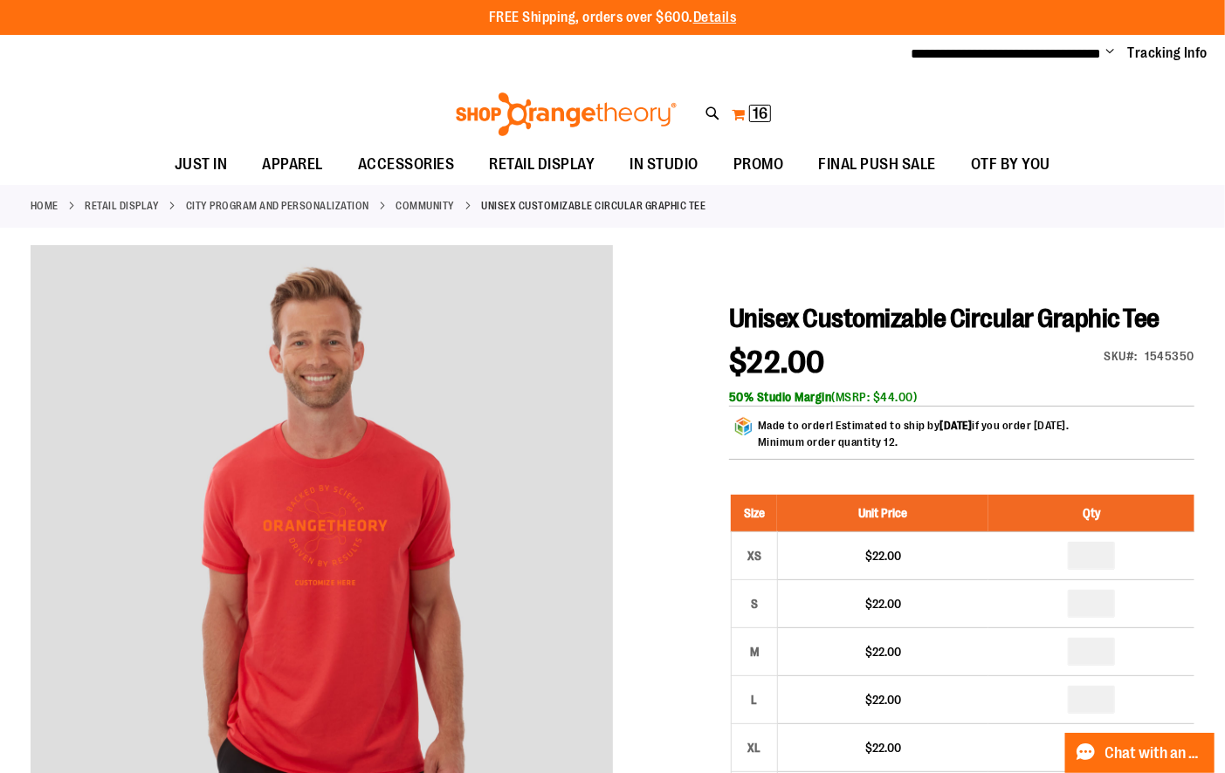
click at [738, 114] on button "My Cart 16 16 items" at bounding box center [751, 114] width 41 height 28
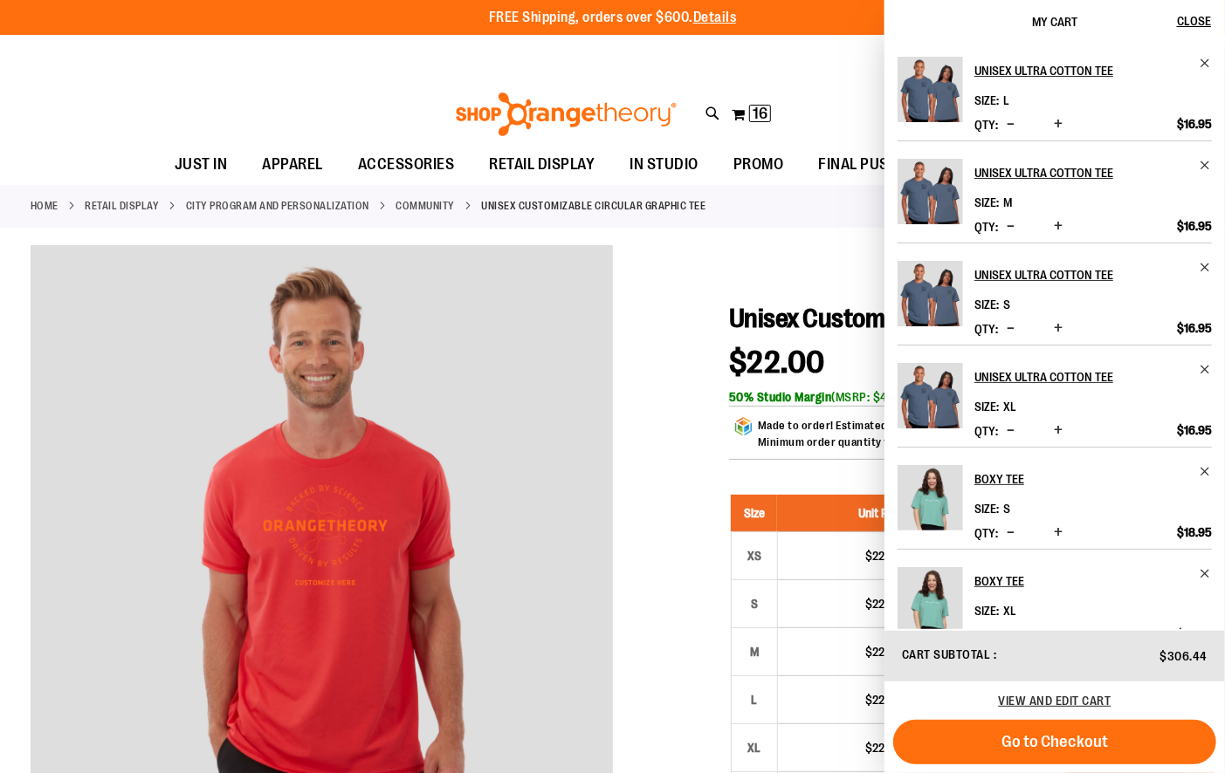
click at [1056, 225] on span "Increase product quantity" at bounding box center [1058, 225] width 9 height 17
click at [1007, 227] on span "Decrease product quantity" at bounding box center [1010, 225] width 8 height 17
click at [1057, 428] on span "Increase product quantity" at bounding box center [1058, 430] width 9 height 17
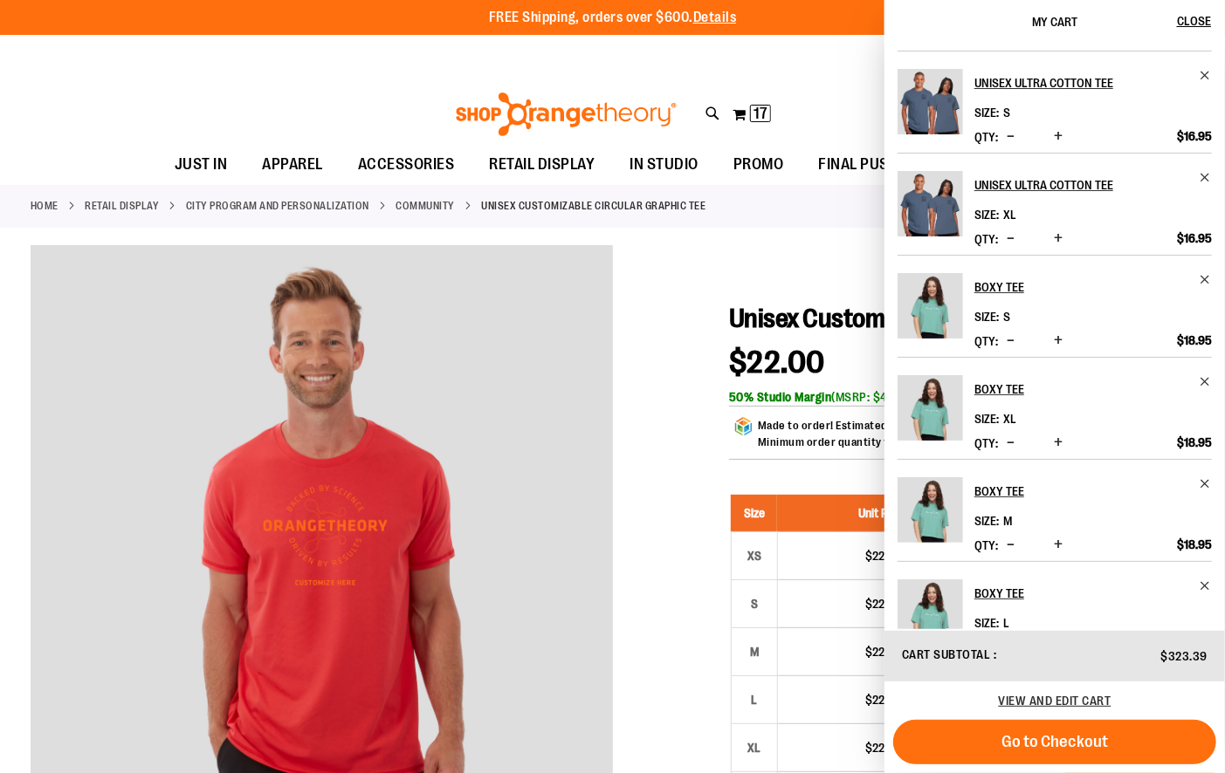
scroll to position [196, 0]
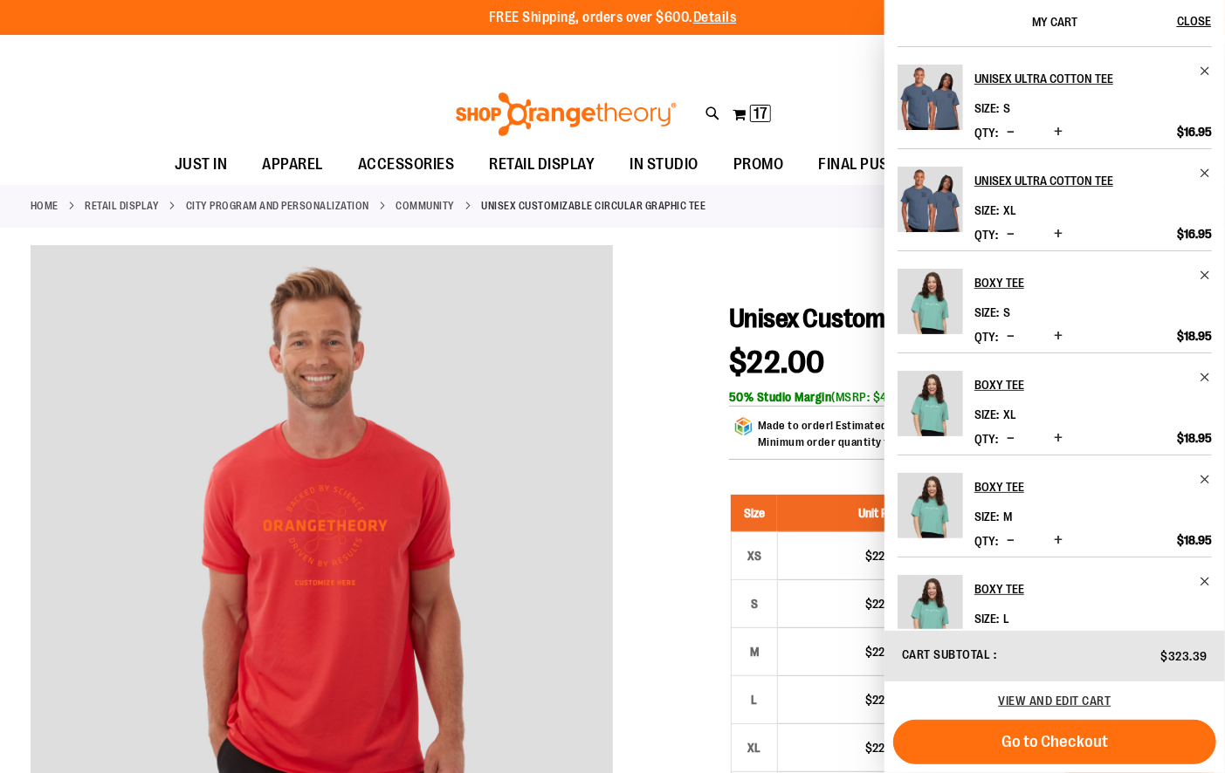
click at [1057, 535] on span "Increase product quantity" at bounding box center [1058, 540] width 9 height 17
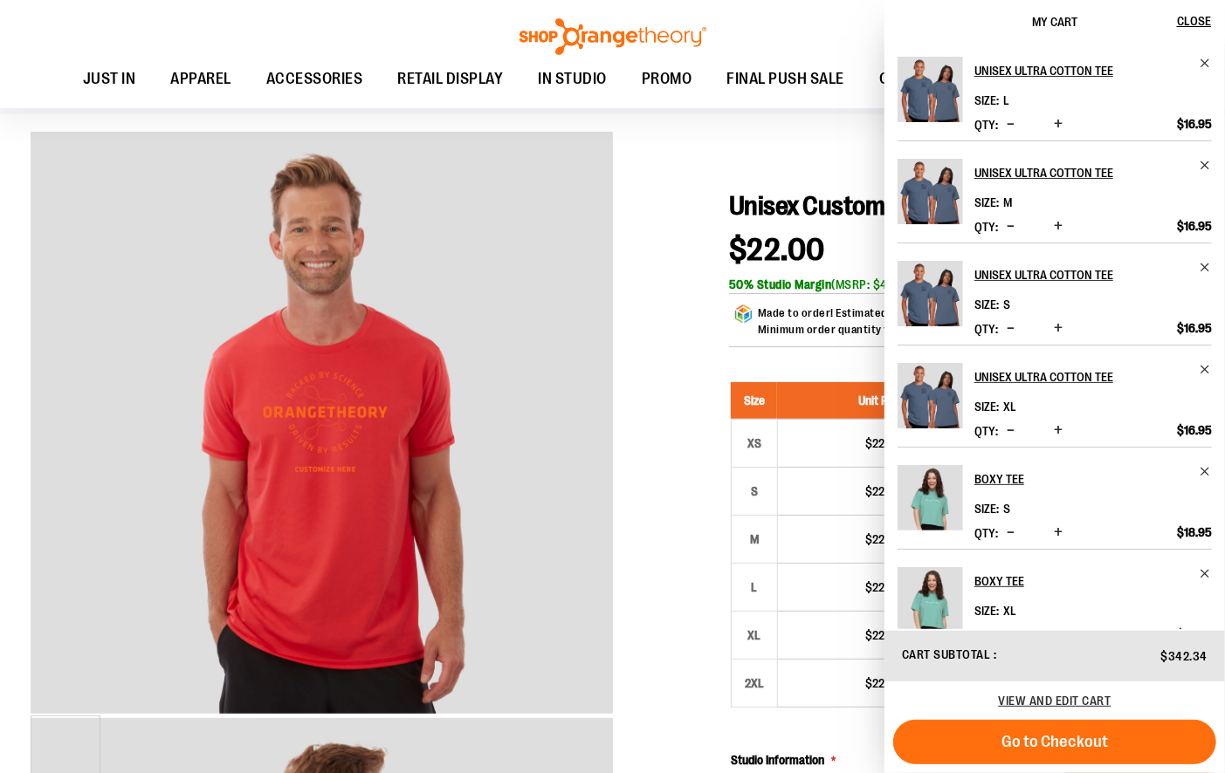
scroll to position [0, 0]
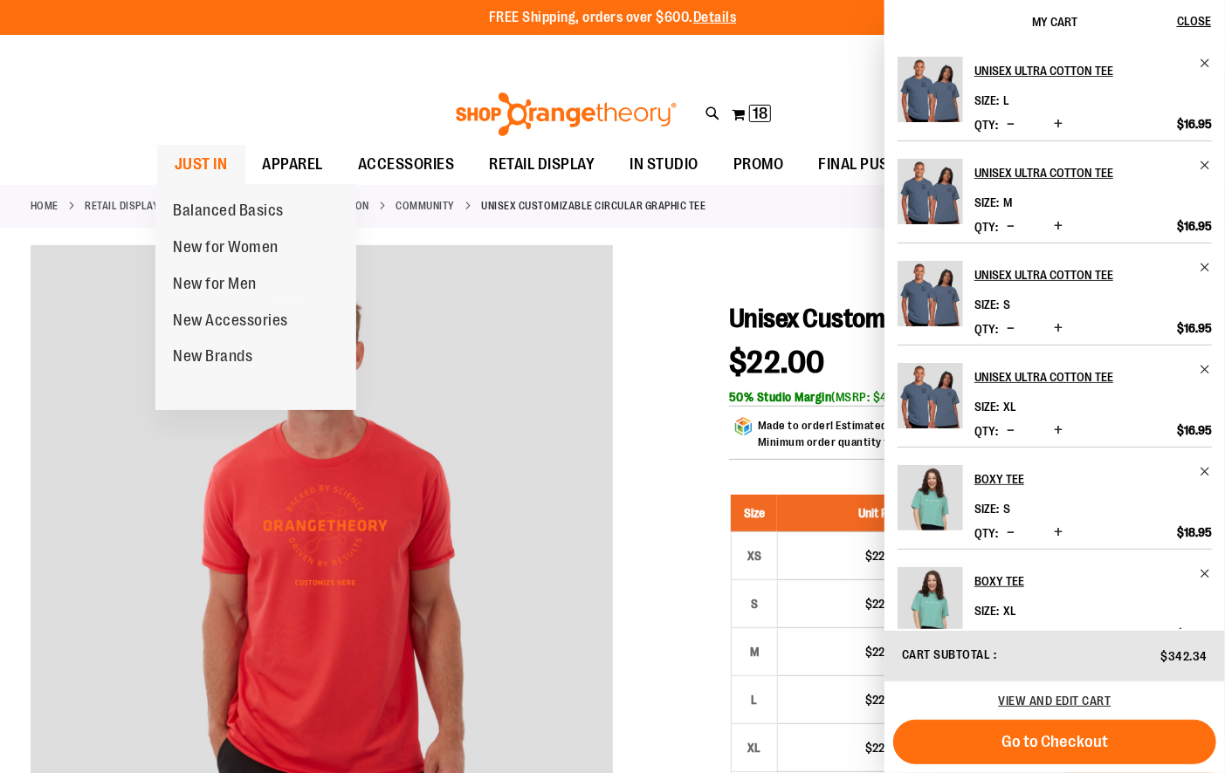
click at [196, 161] on span "JUST IN" at bounding box center [201, 164] width 53 height 39
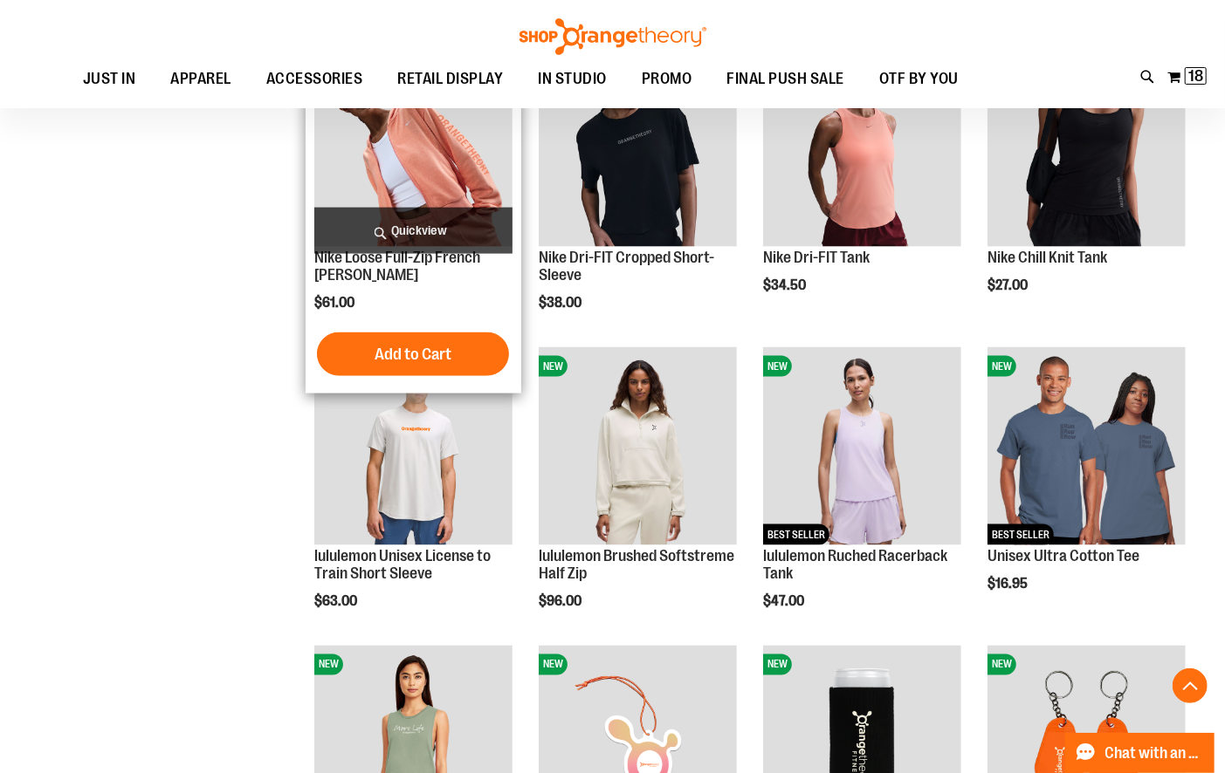
scroll to position [1196, 0]
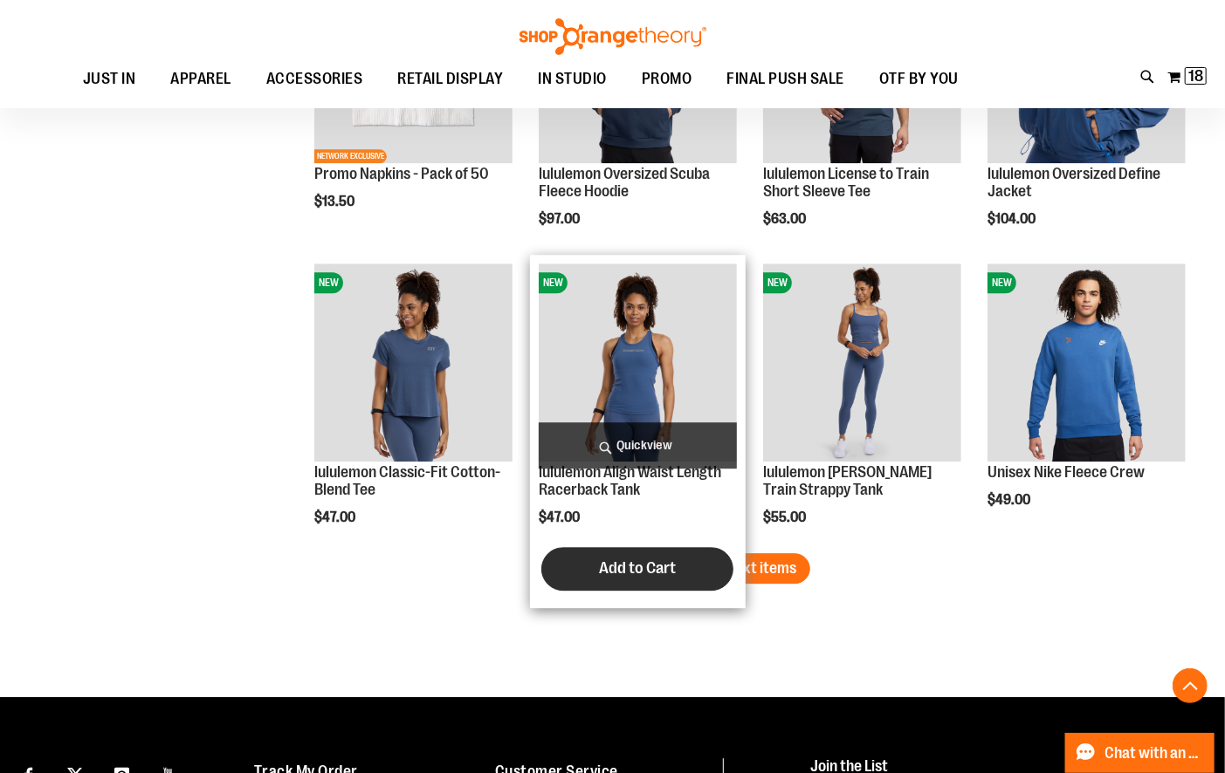
scroll to position [2474, 0]
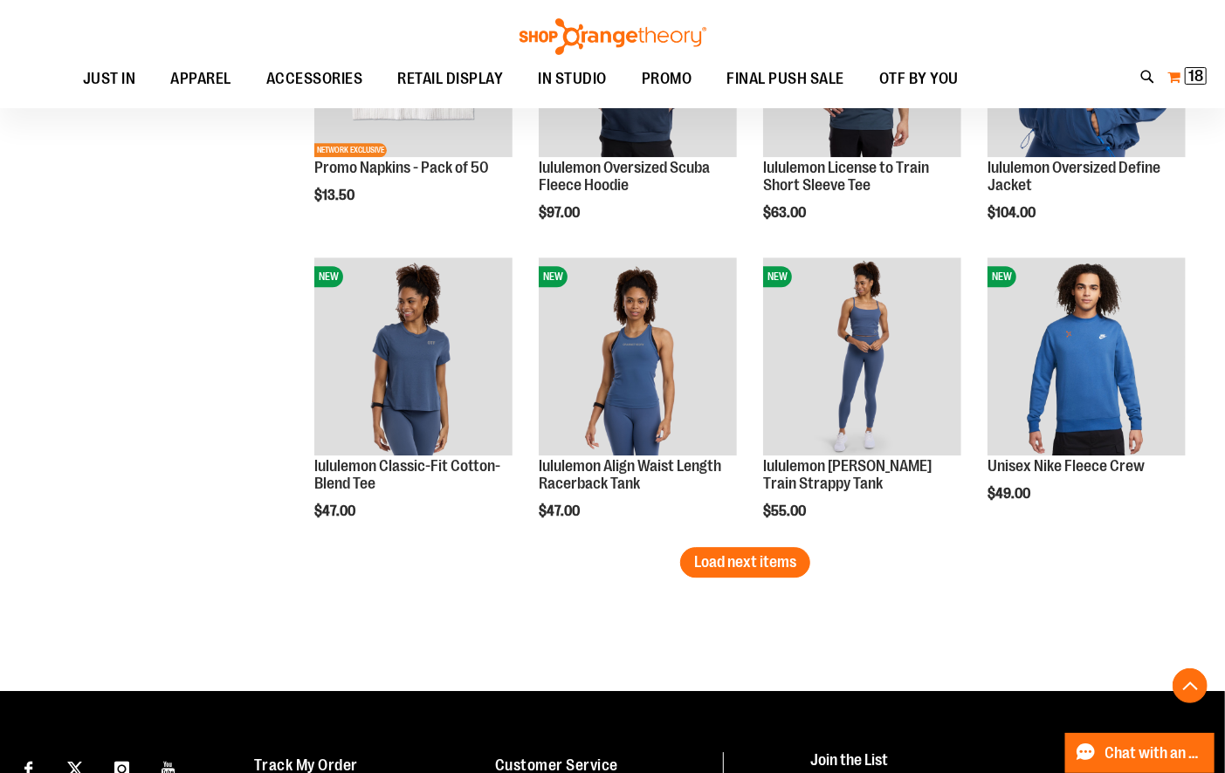
type input "**********"
click at [1180, 76] on button "My Cart 18 18 items" at bounding box center [1186, 77] width 41 height 28
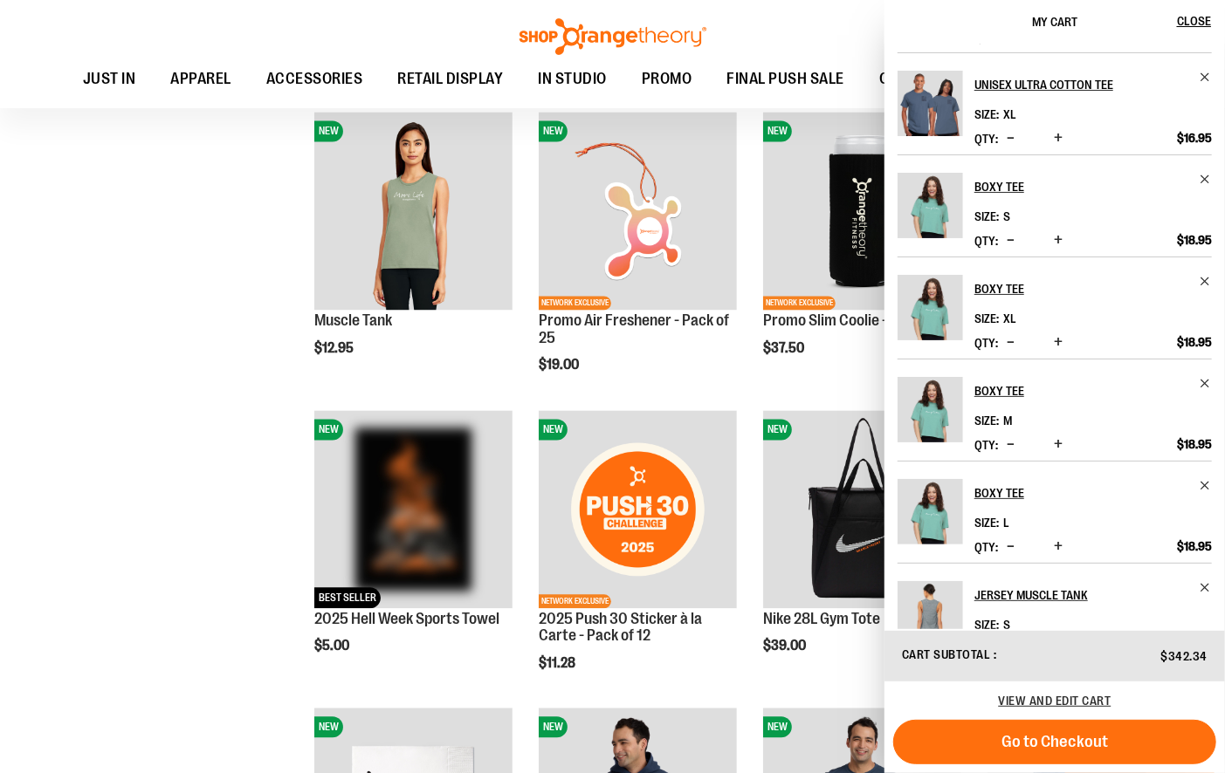
scroll to position [441, 0]
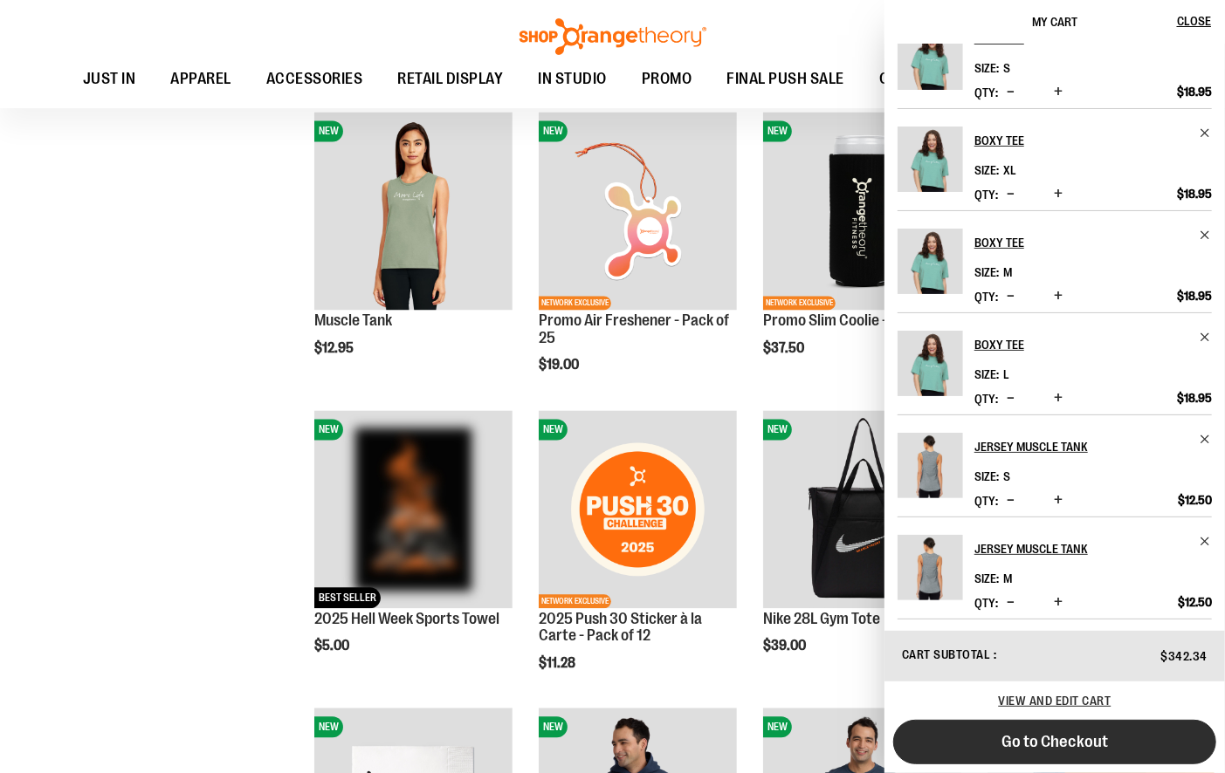
click at [1027, 740] on span "Go to Checkout" at bounding box center [1054, 741] width 106 height 19
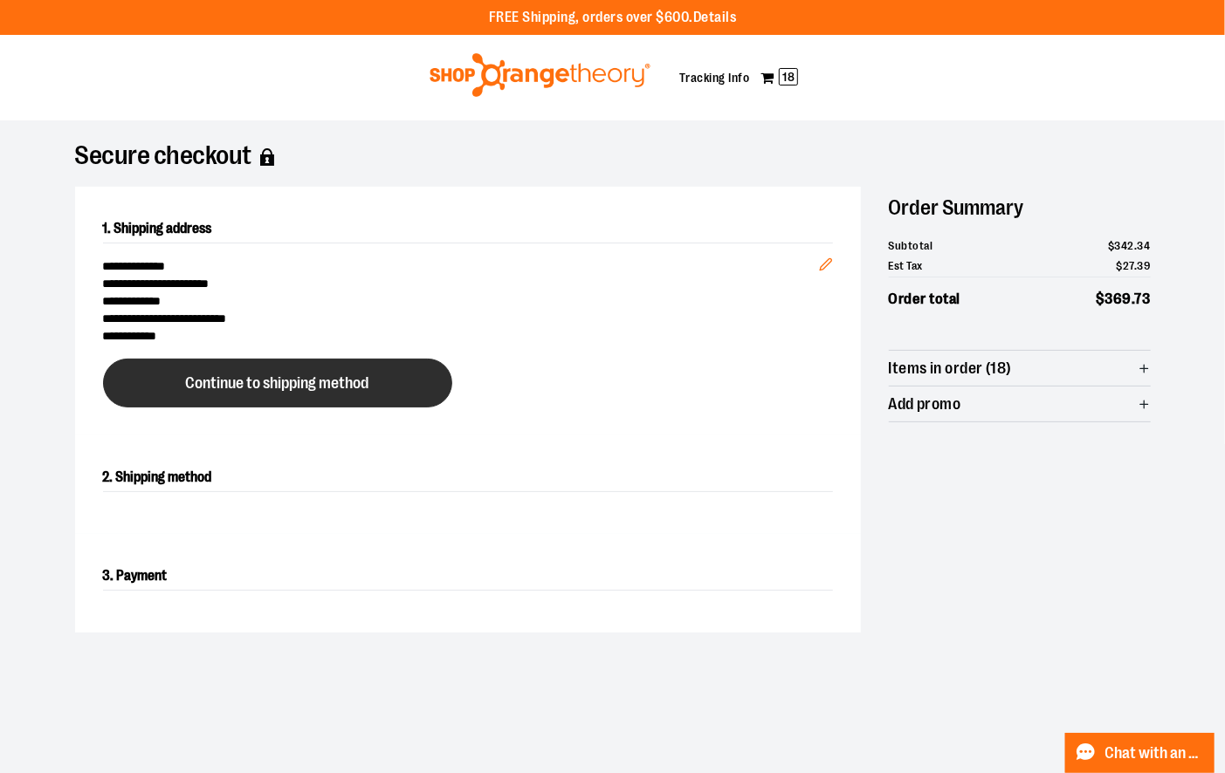
click at [297, 378] on span "Continue to shipping method" at bounding box center [277, 383] width 183 height 17
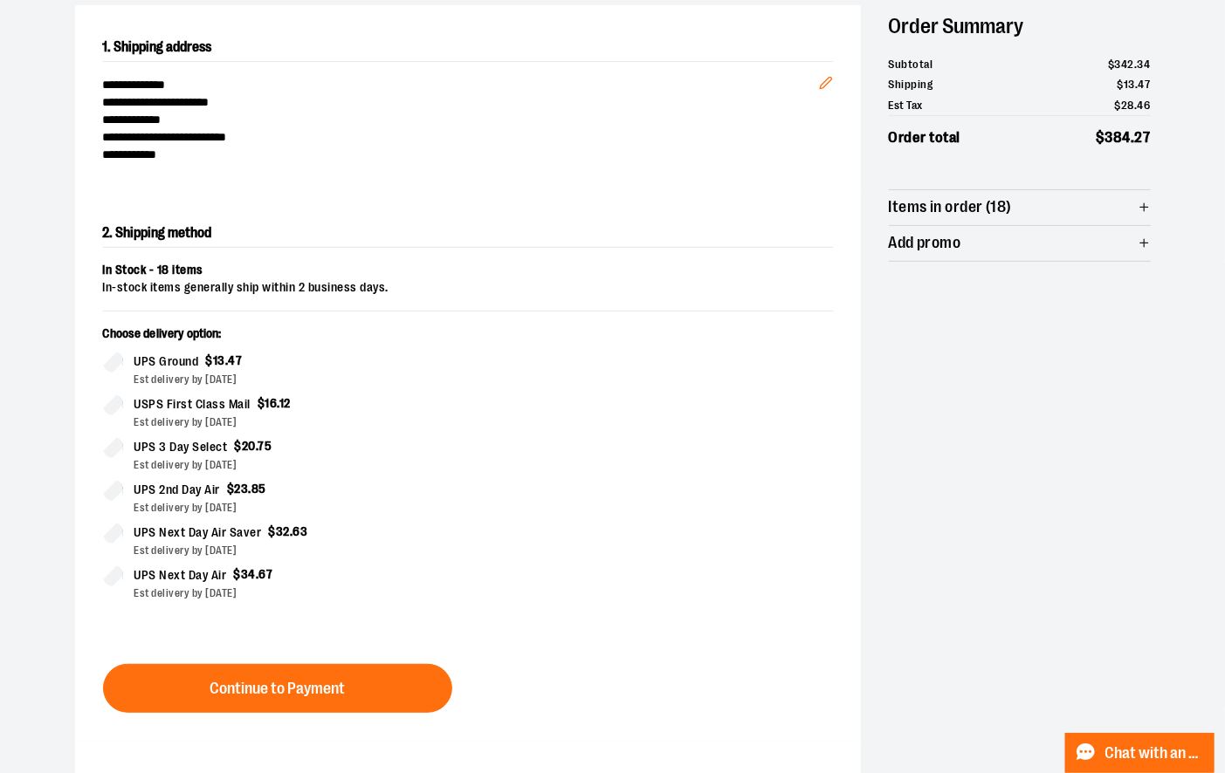
scroll to position [298, 0]
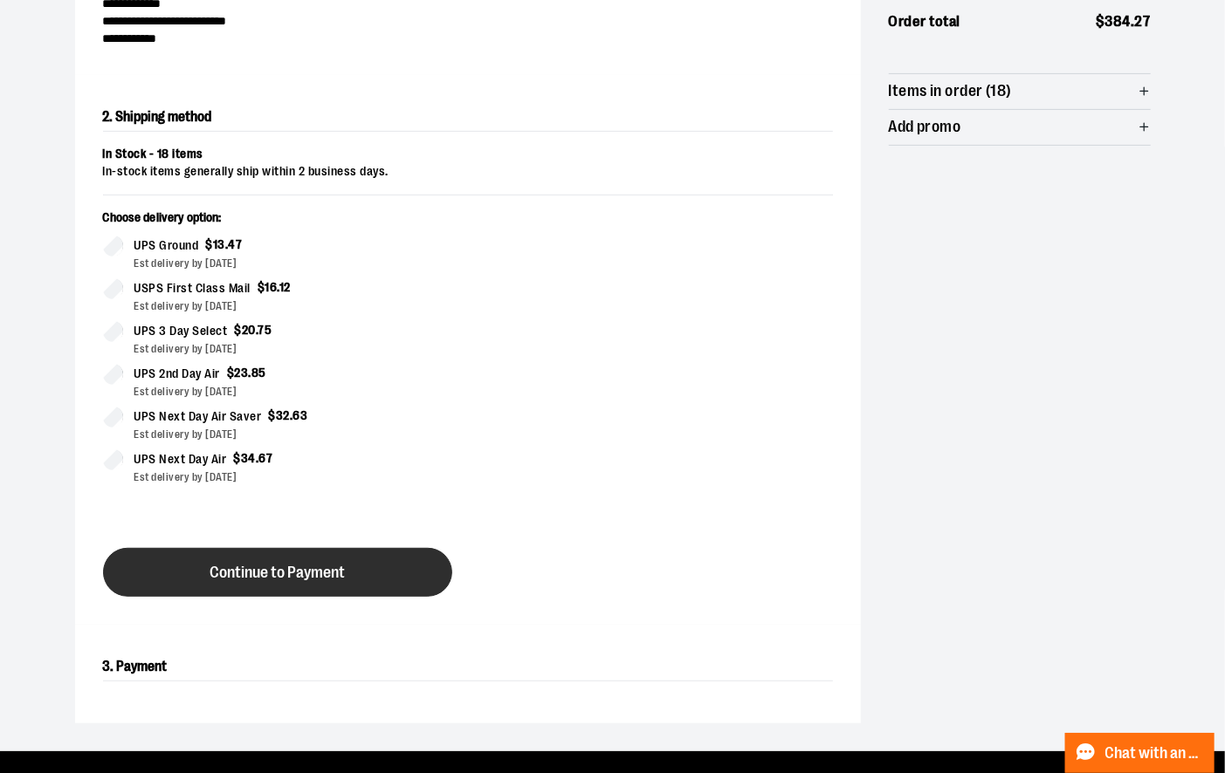
click at [318, 577] on span "Continue to Payment" at bounding box center [276, 573] width 135 height 17
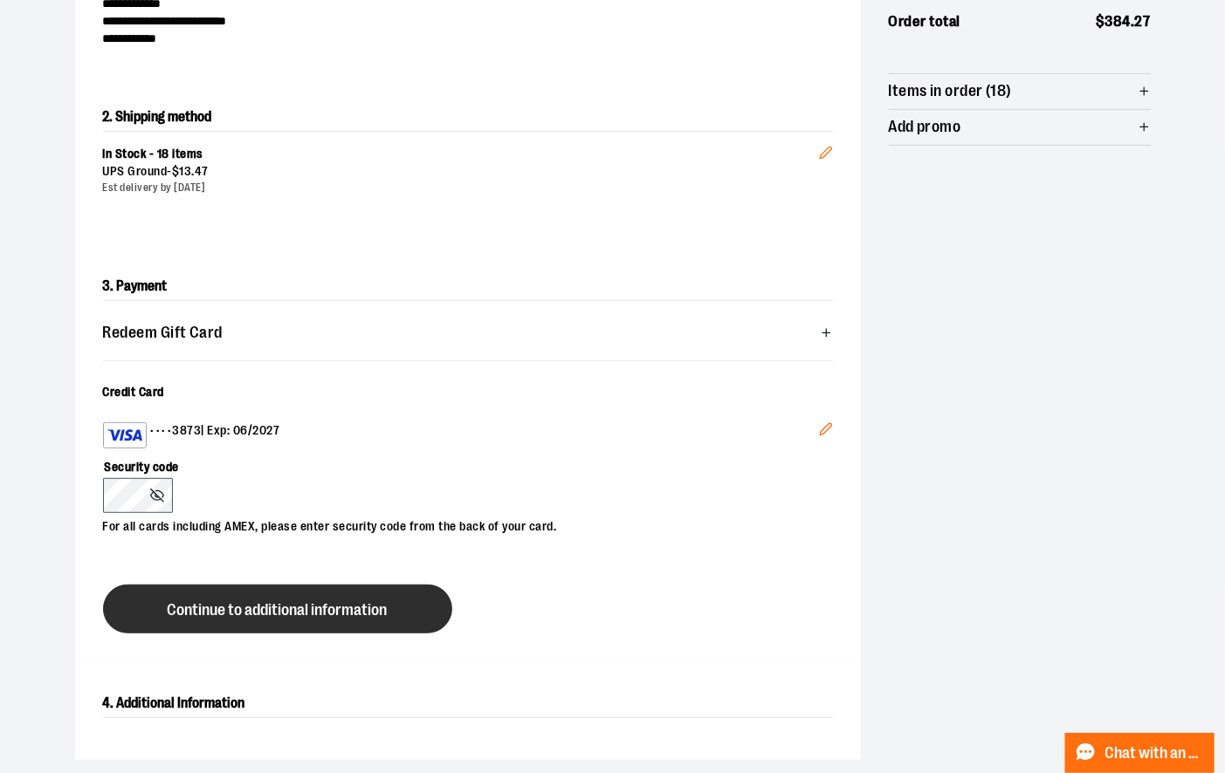
click at [234, 602] on span "Continue to additional information" at bounding box center [278, 610] width 220 height 17
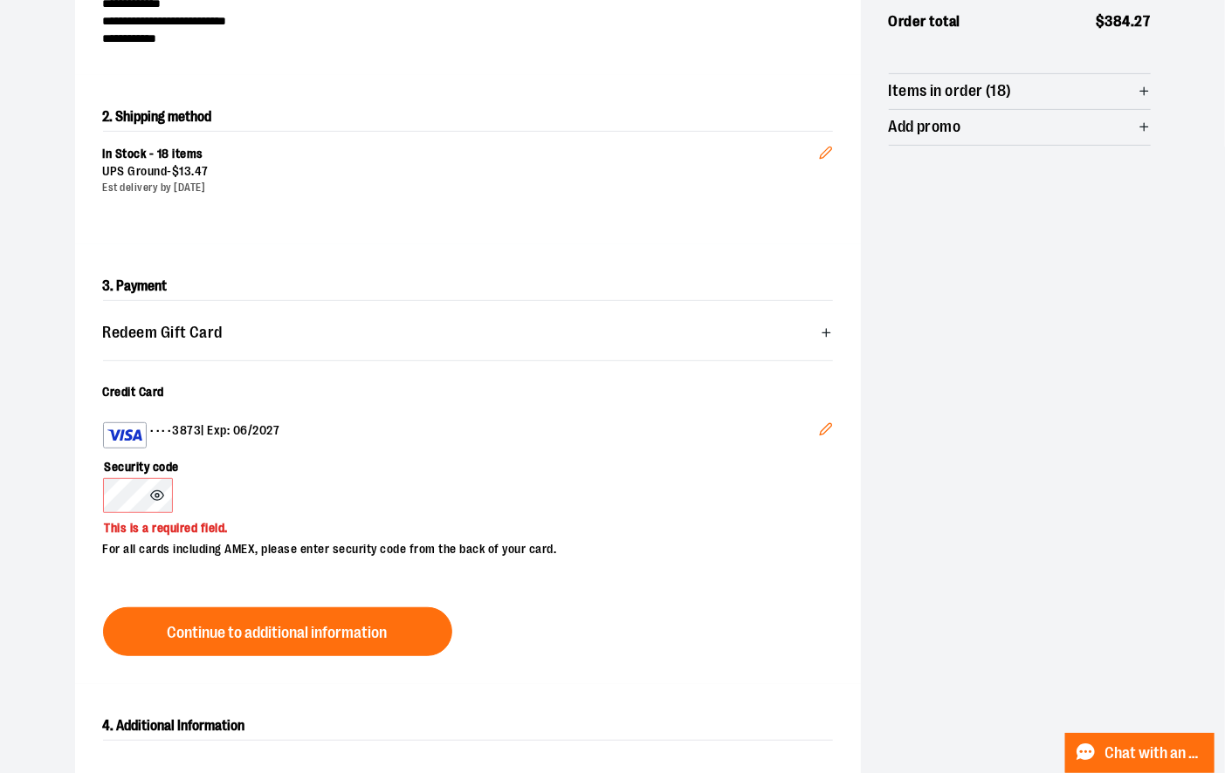
click at [829, 429] on icon "Edit" at bounding box center [826, 429] width 14 height 14
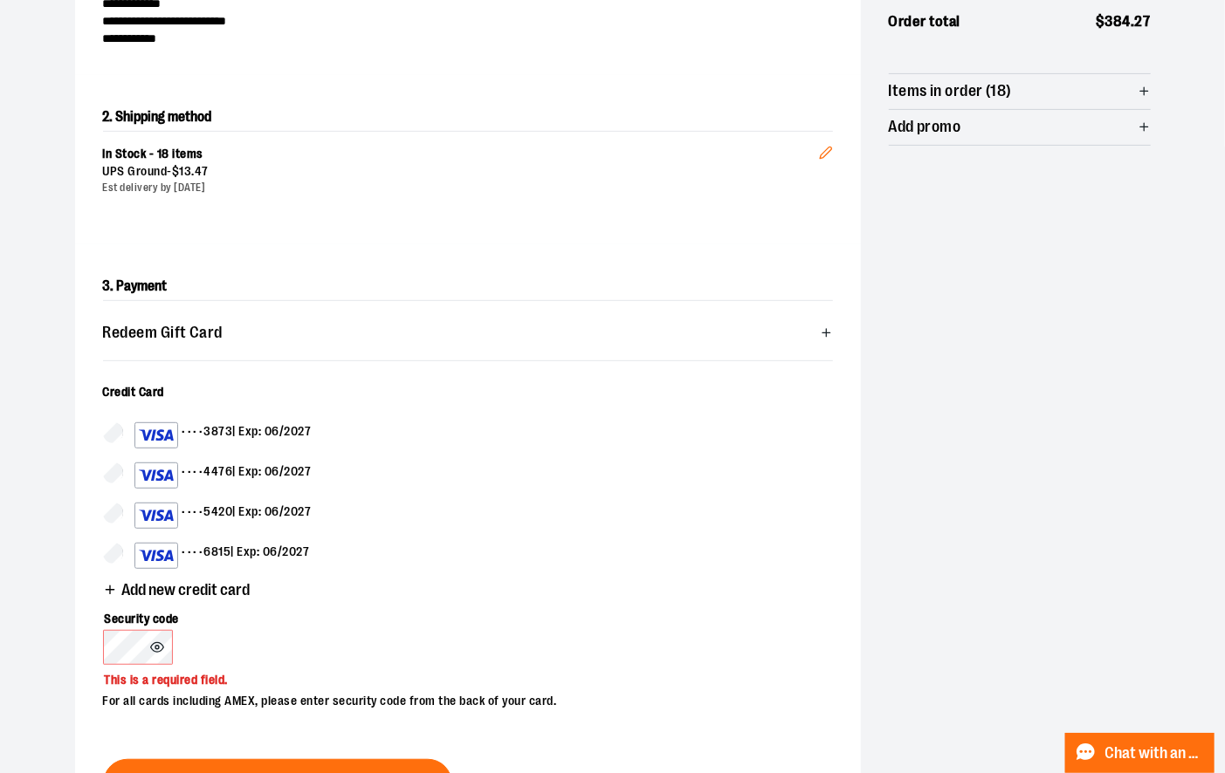
click at [115, 585] on icon "button" at bounding box center [110, 590] width 14 height 14
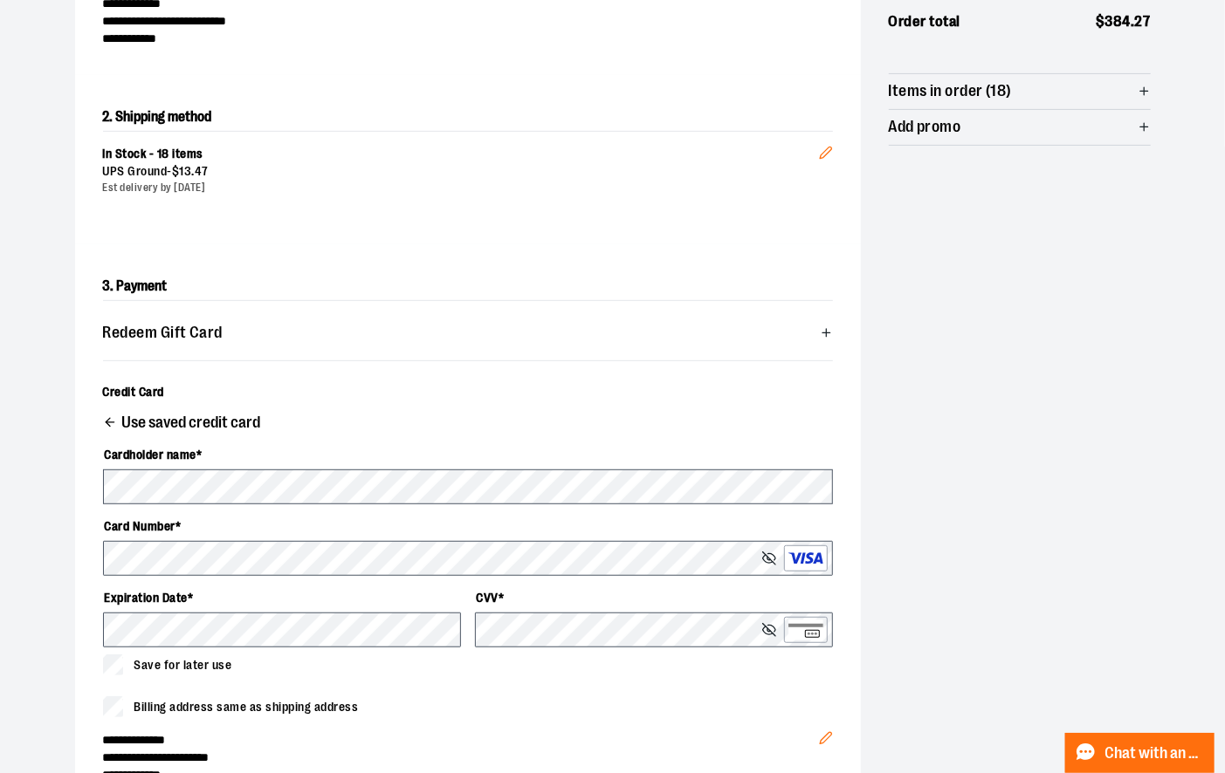
click at [577, 697] on div "Billing address same as shipping address" at bounding box center [468, 707] width 730 height 21
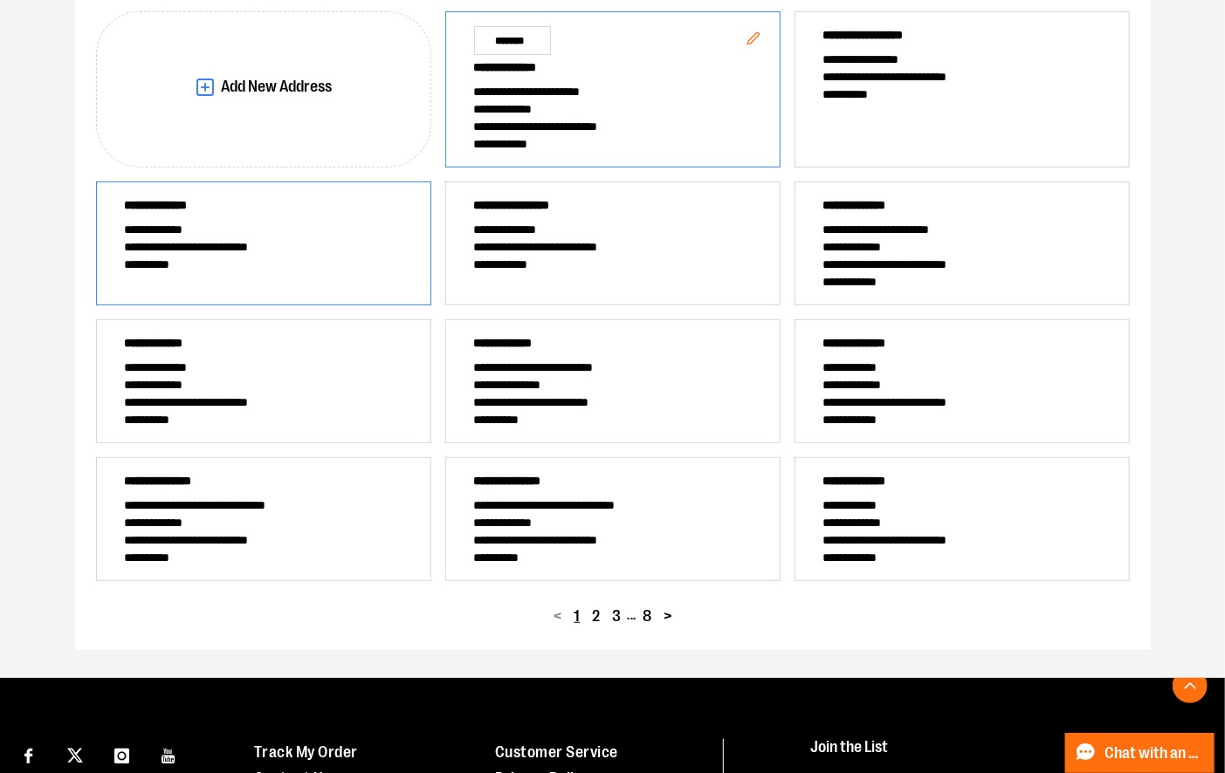
scroll to position [290, 0]
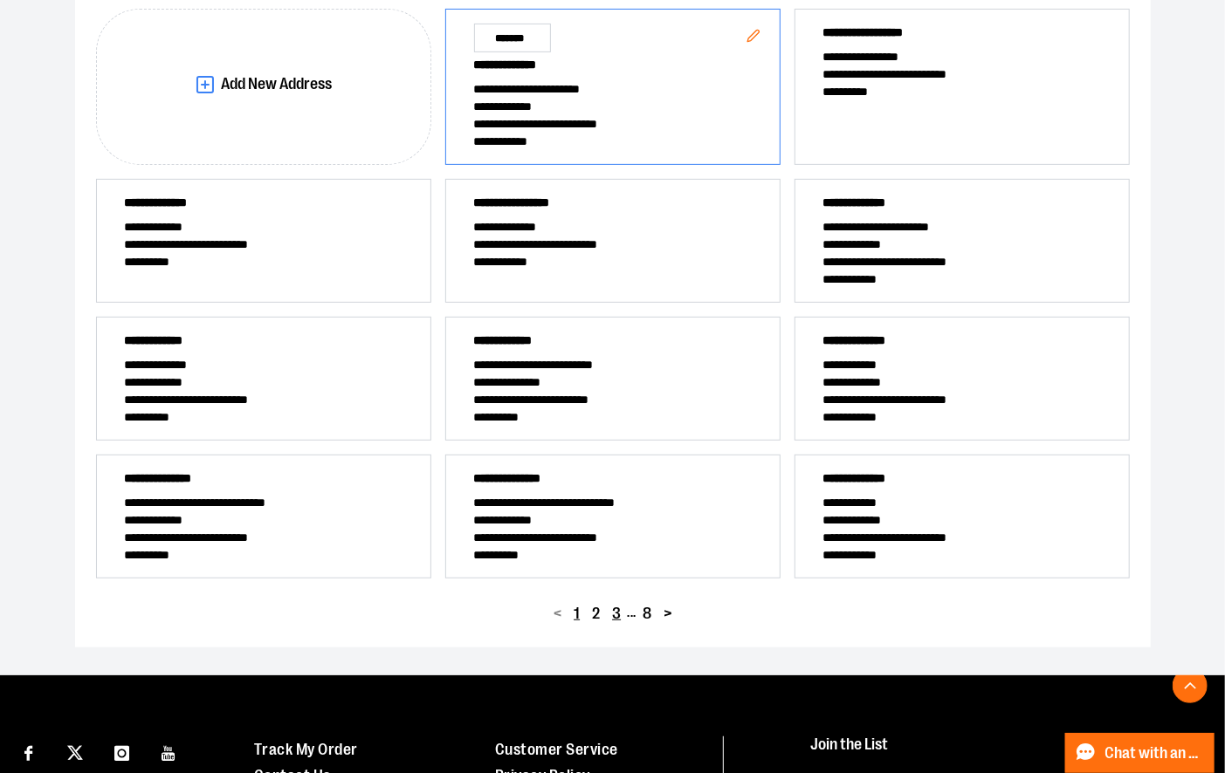
click at [619, 612] on span "3" at bounding box center [616, 614] width 9 height 17
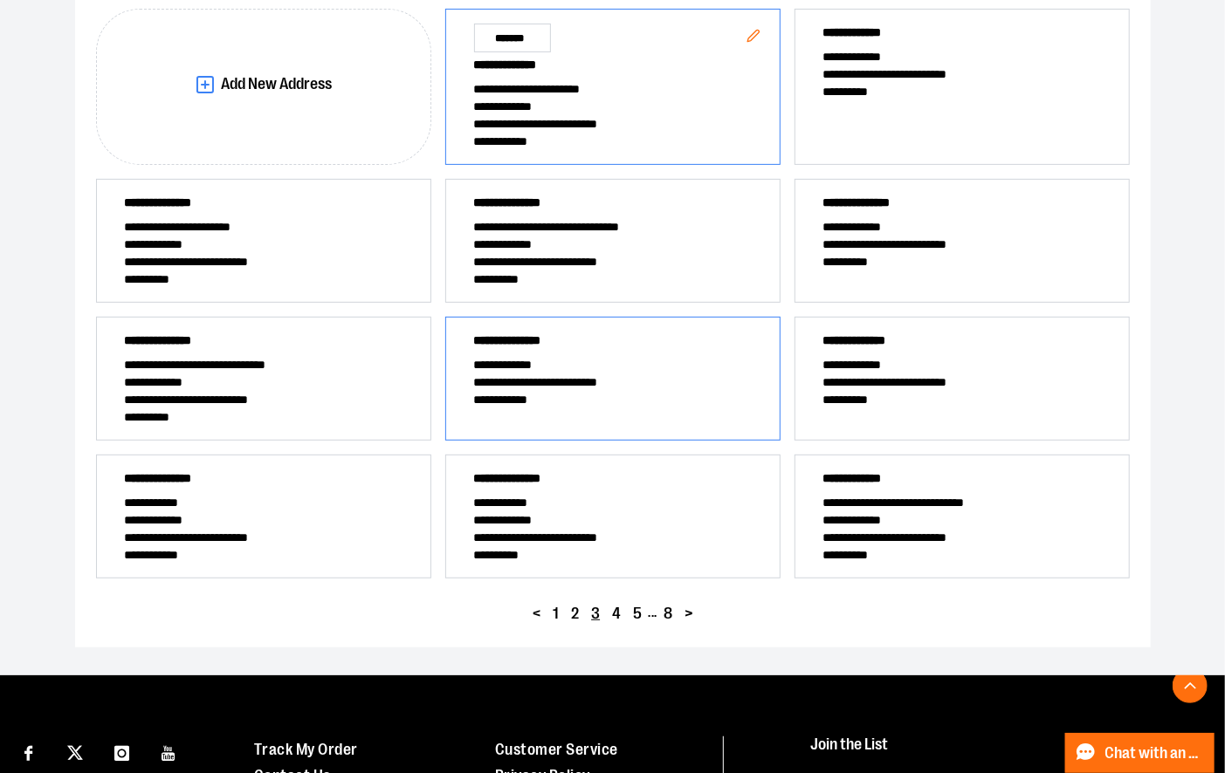
click at [650, 374] on span "**********" at bounding box center [613, 382] width 278 height 17
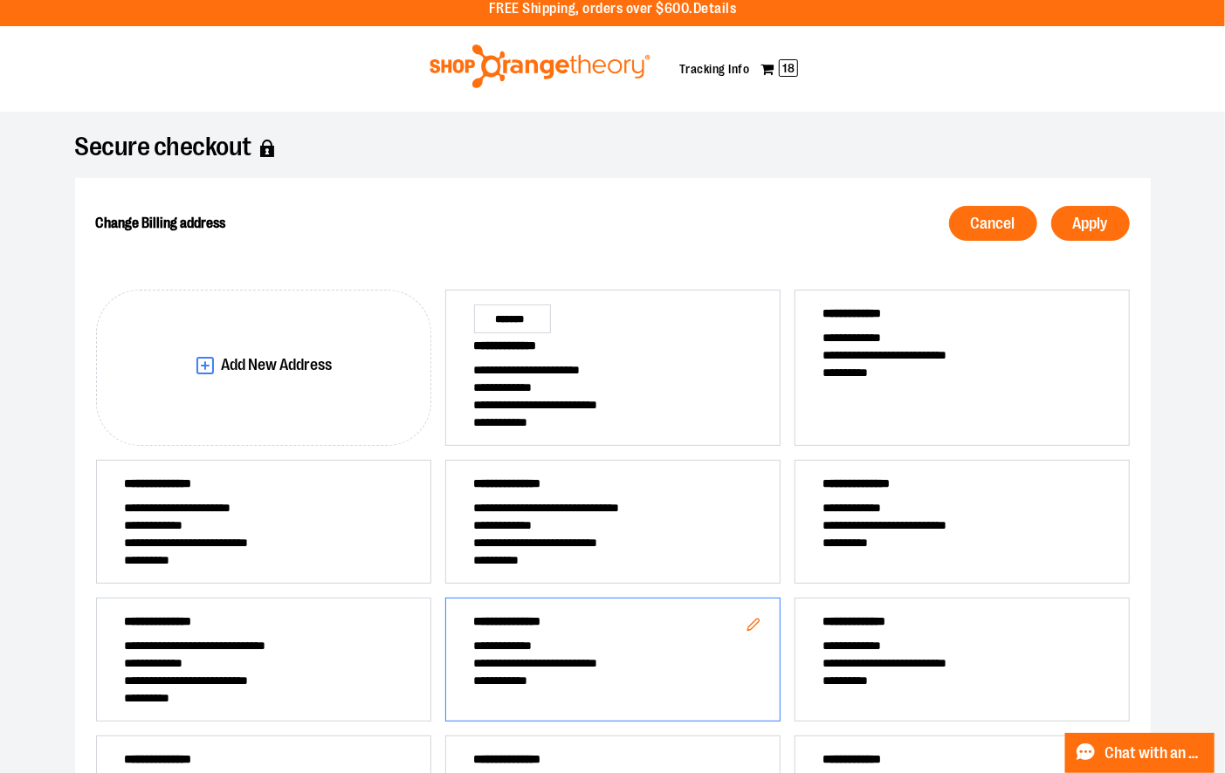
scroll to position [0, 0]
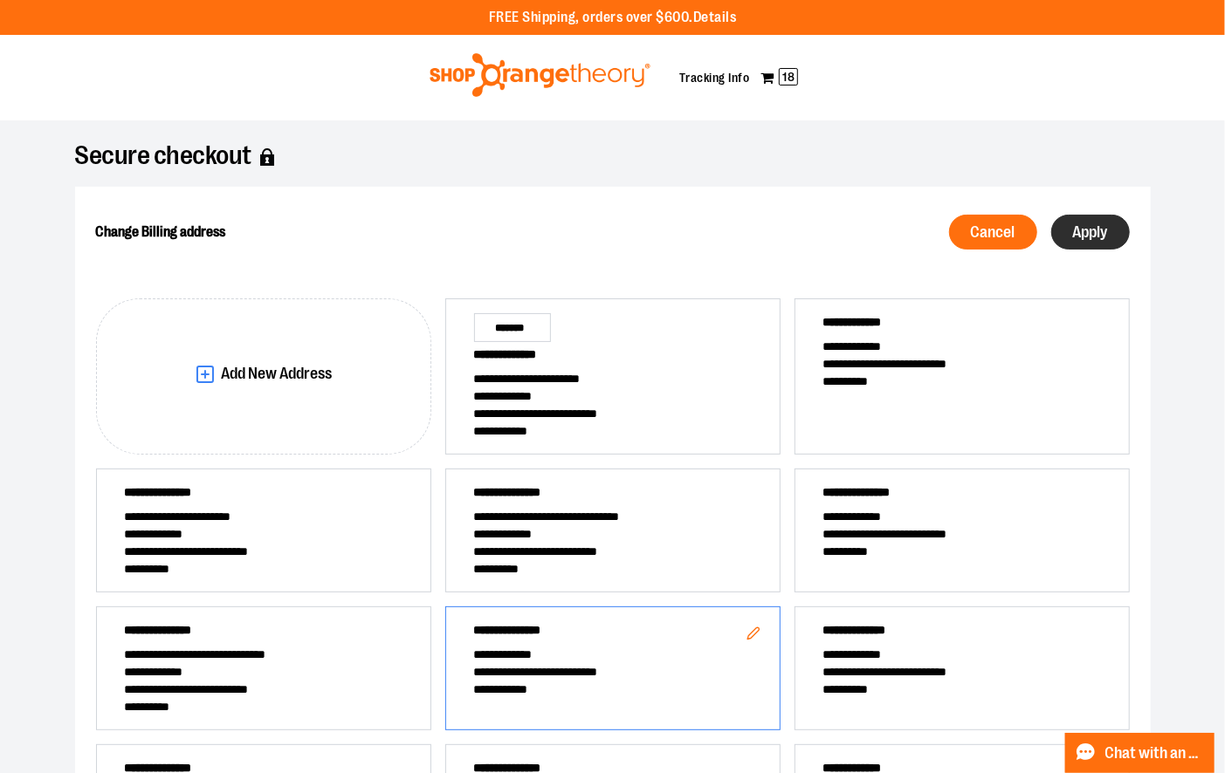
click at [1085, 235] on span "Apply" at bounding box center [1090, 232] width 35 height 17
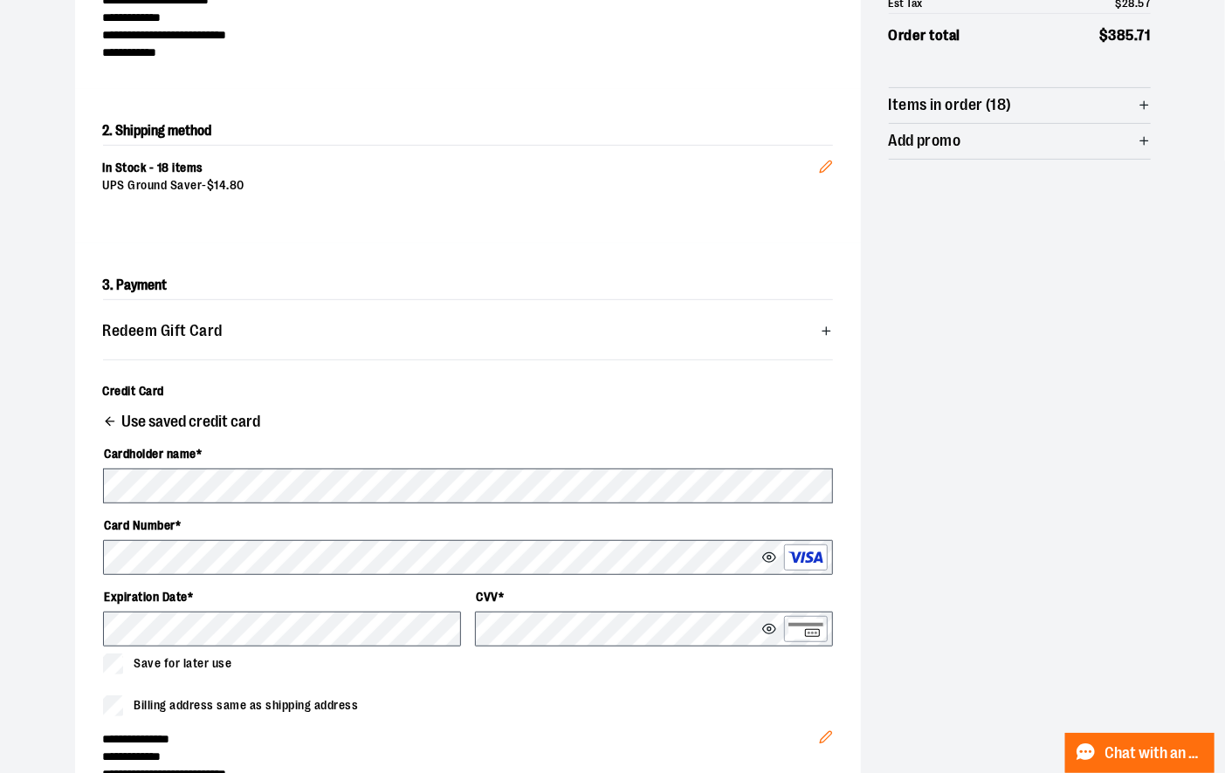
scroll to position [298, 0]
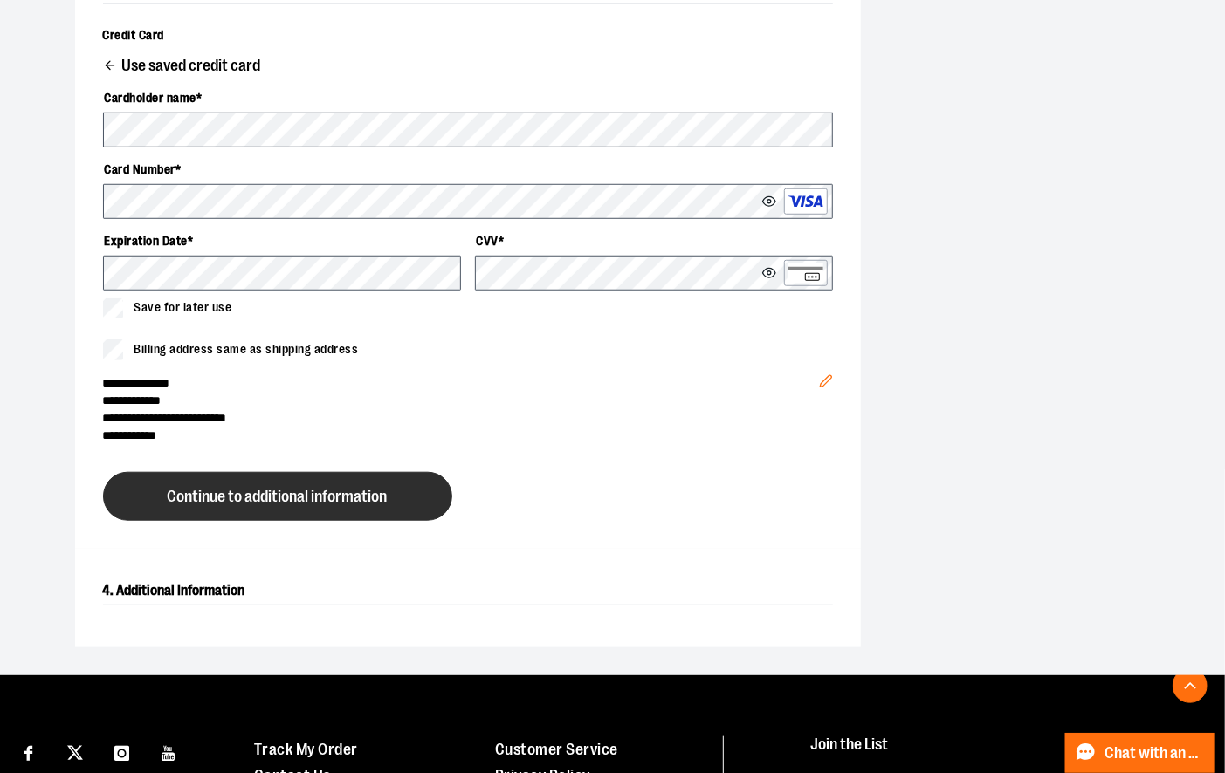
click at [289, 491] on span "Continue to additional information" at bounding box center [278, 497] width 220 height 17
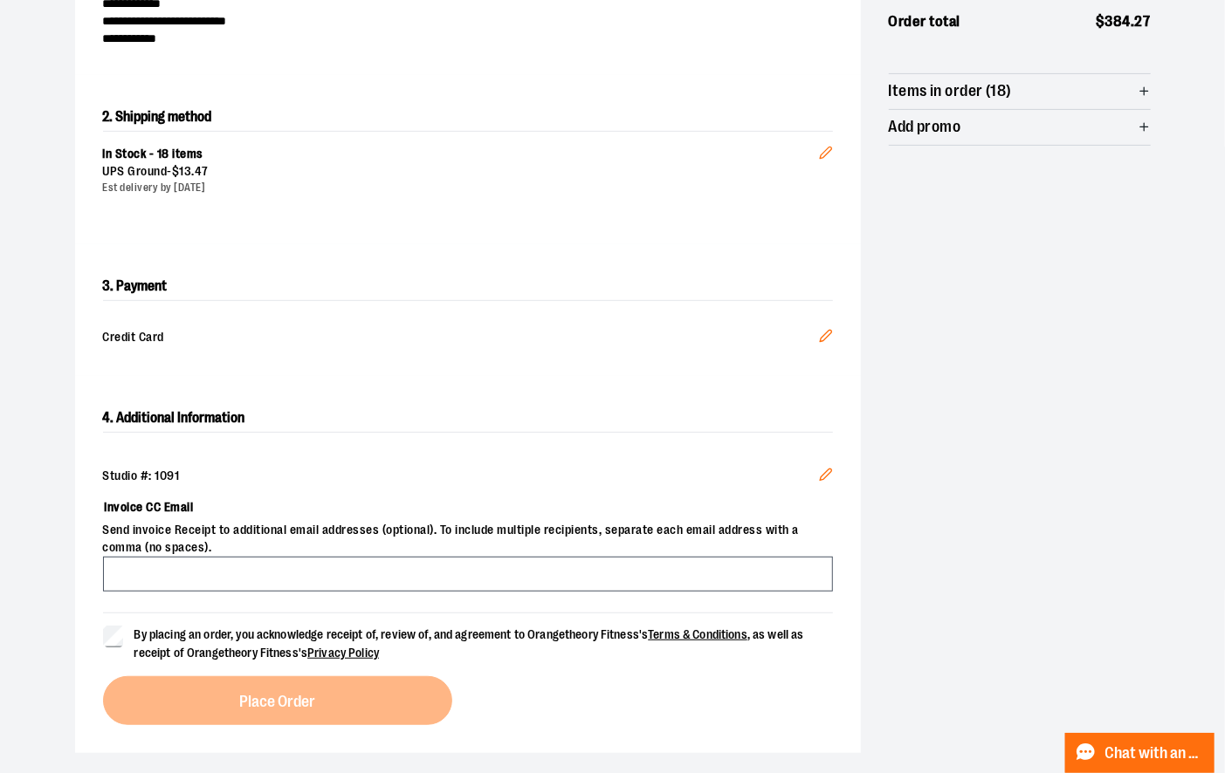
click at [979, 326] on div "**********" at bounding box center [612, 321] width 1075 height 864
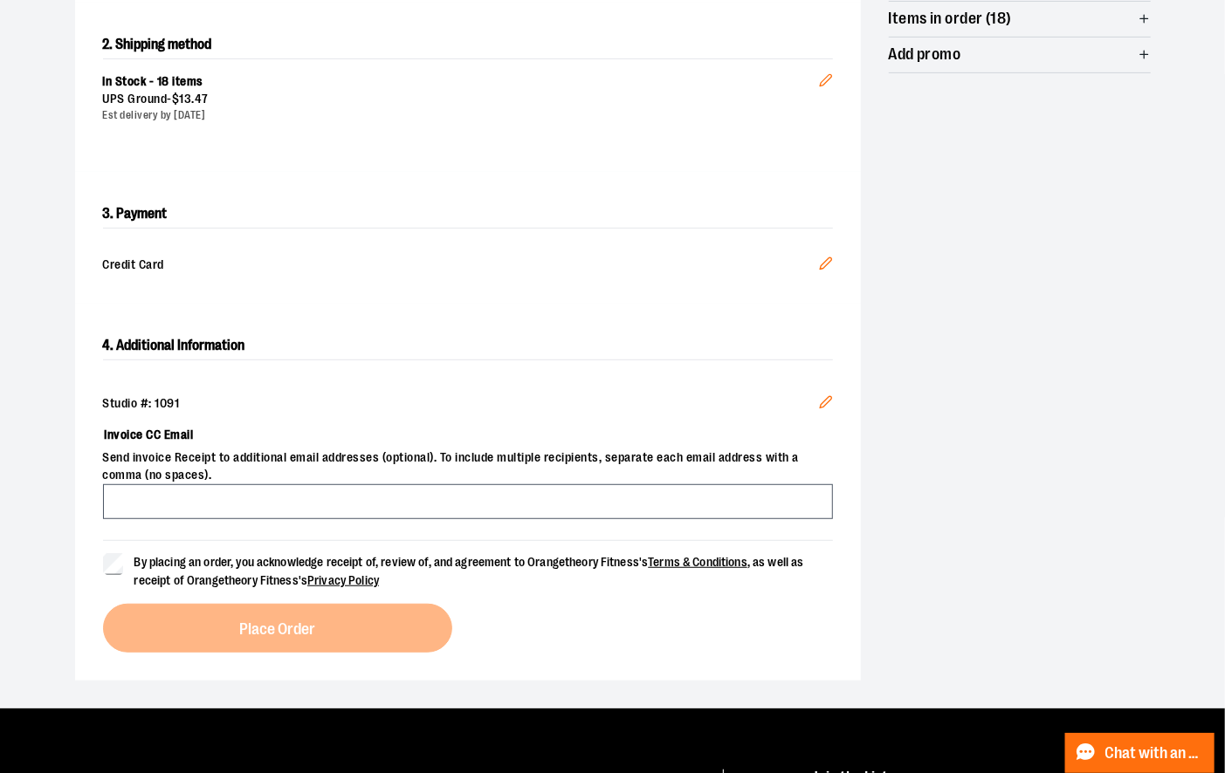
scroll to position [379, 0]
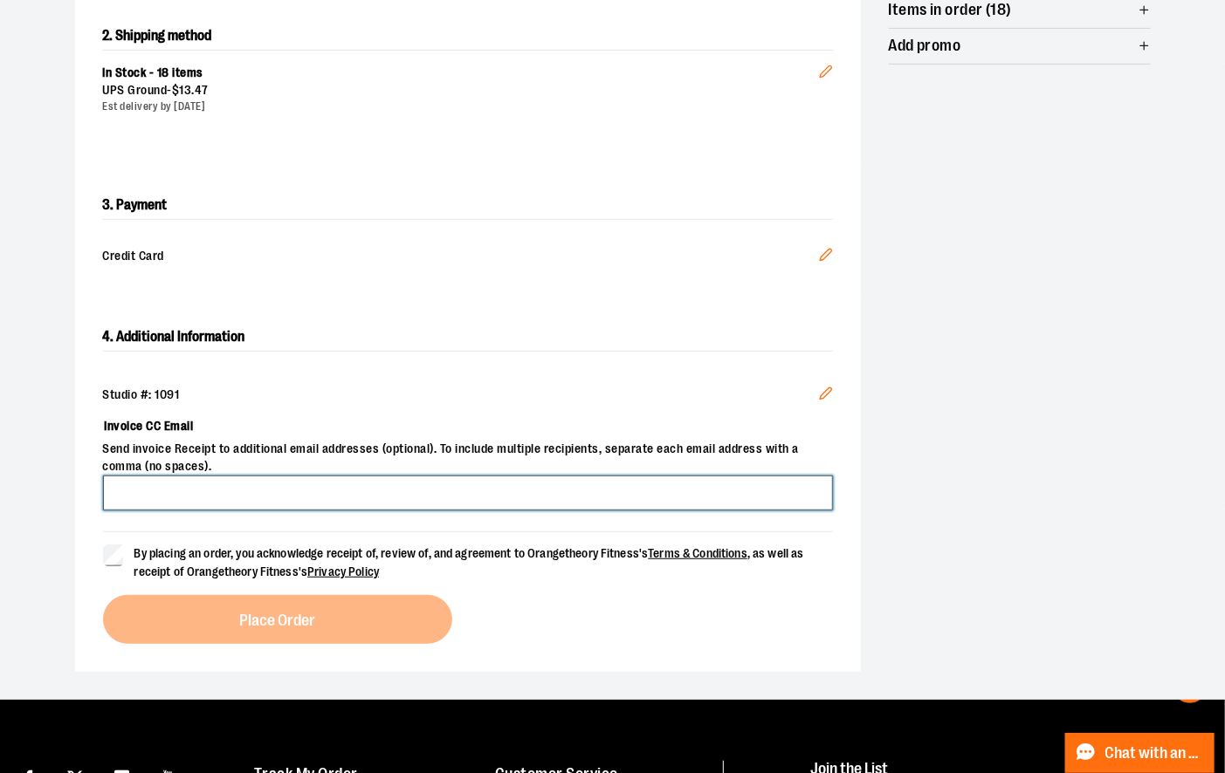
click at [236, 498] on input "Invoice CC Email" at bounding box center [468, 493] width 730 height 35
type input "**********"
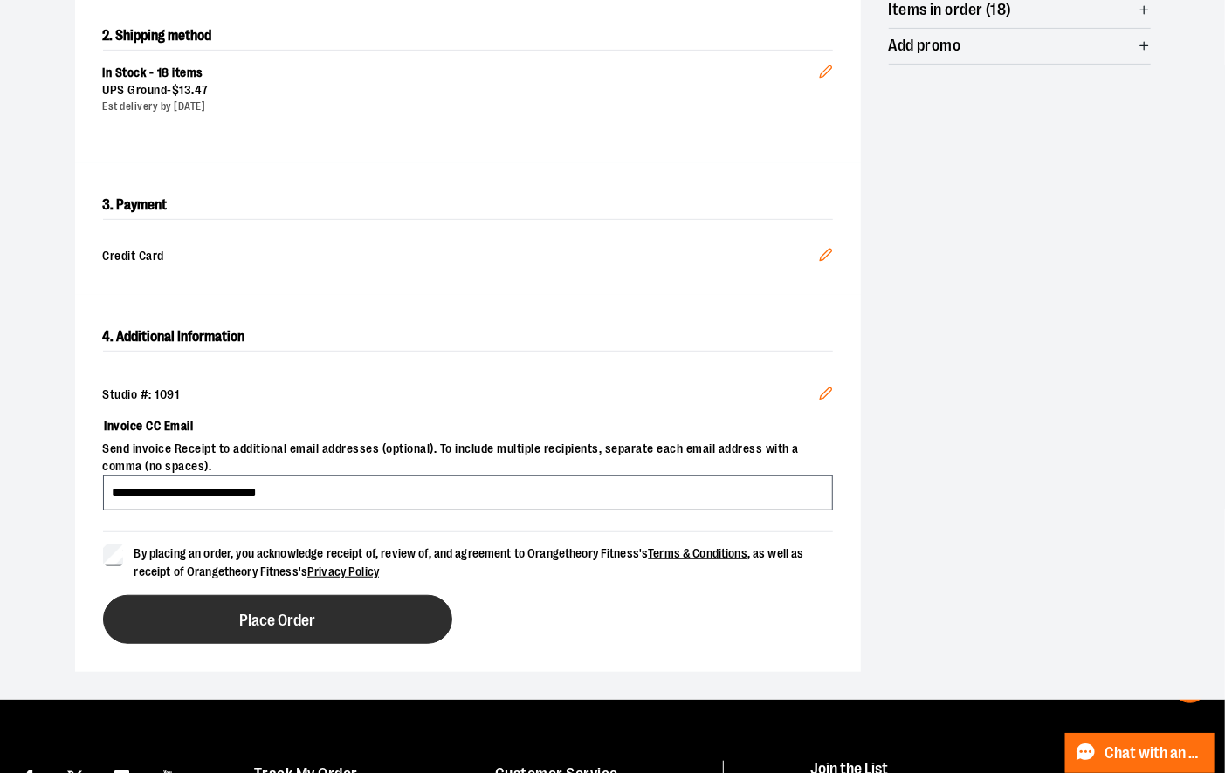
click at [214, 605] on button "Place Order" at bounding box center [277, 619] width 349 height 49
